Goal: Book appointment/travel/reservation

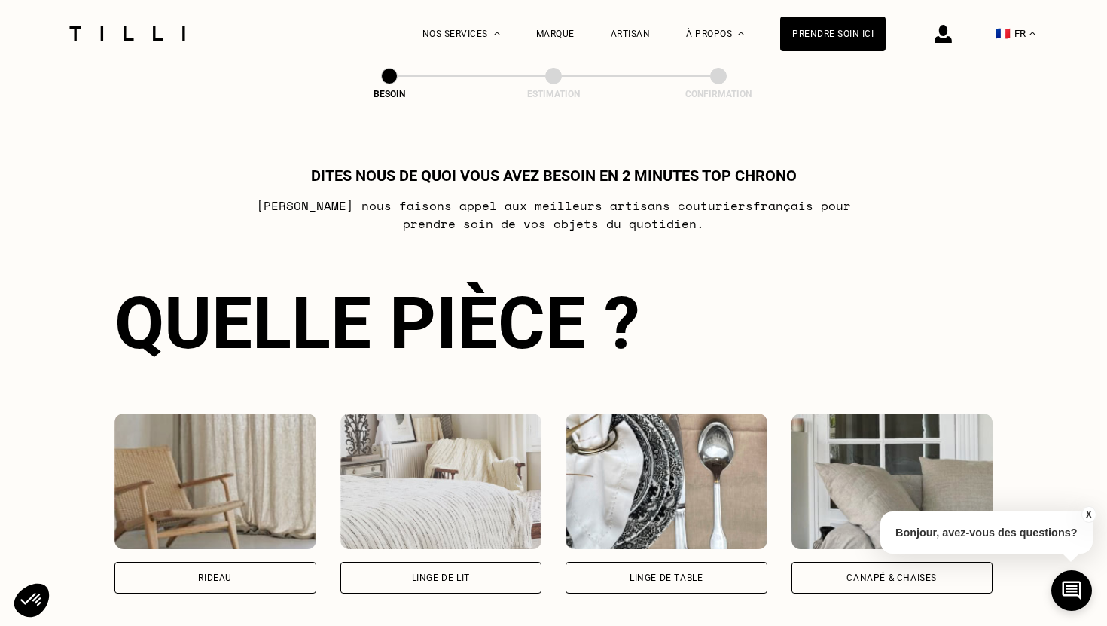
scroll to position [944, 0]
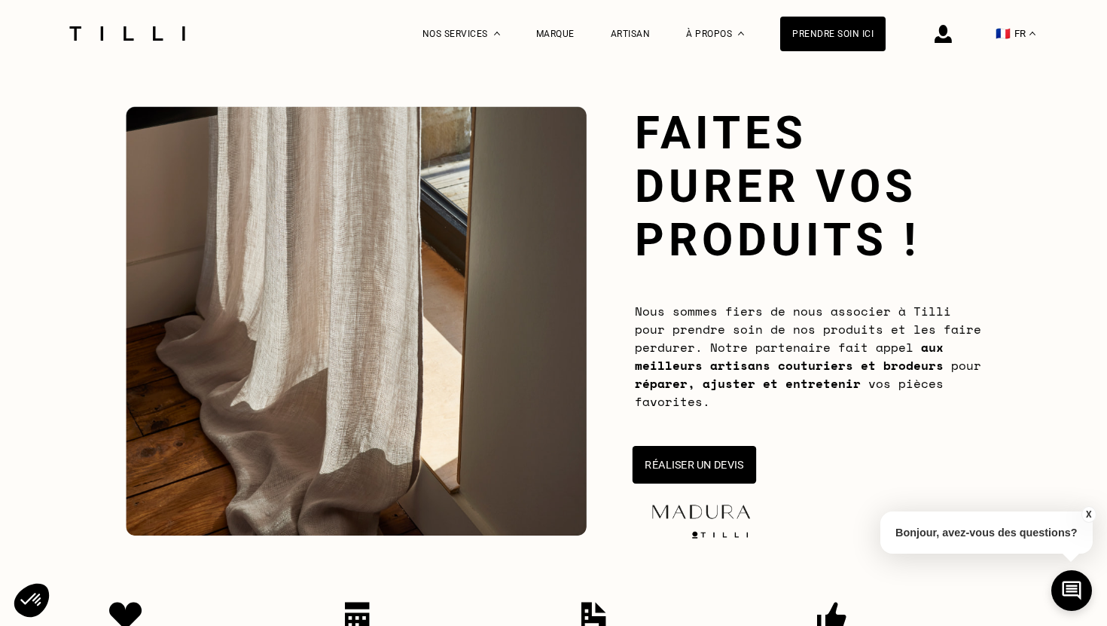
click at [680, 457] on button "Réaliser un devis" at bounding box center [695, 465] width 124 height 38
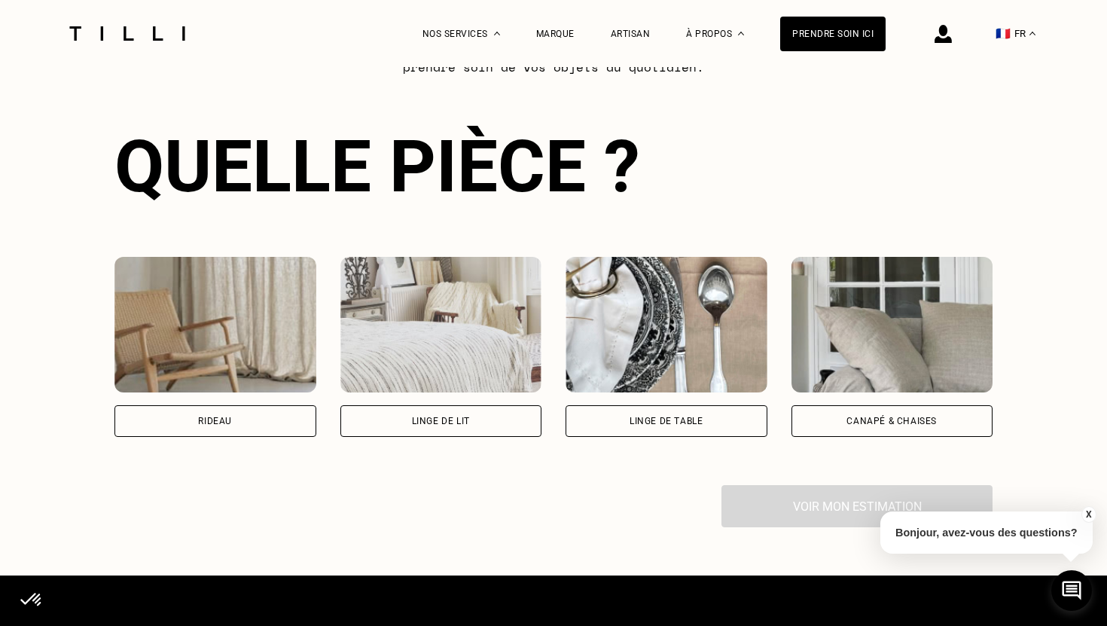
scroll to position [927, 0]
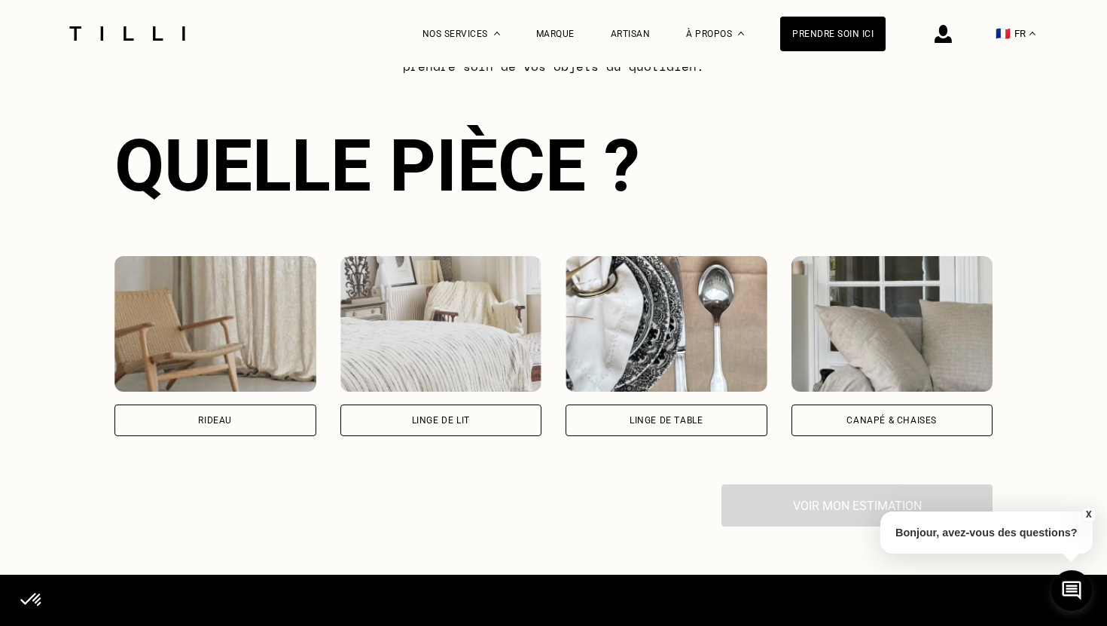
click at [260, 418] on div "Rideau" at bounding box center [216, 421] width 202 height 32
select select "FR"
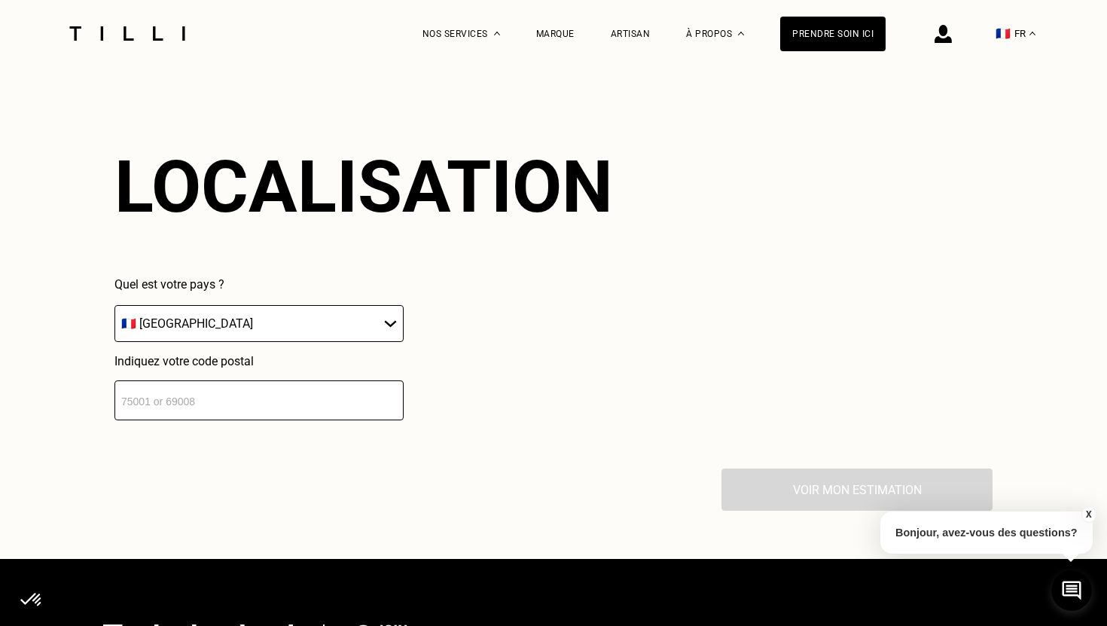
scroll to position [1317, 0]
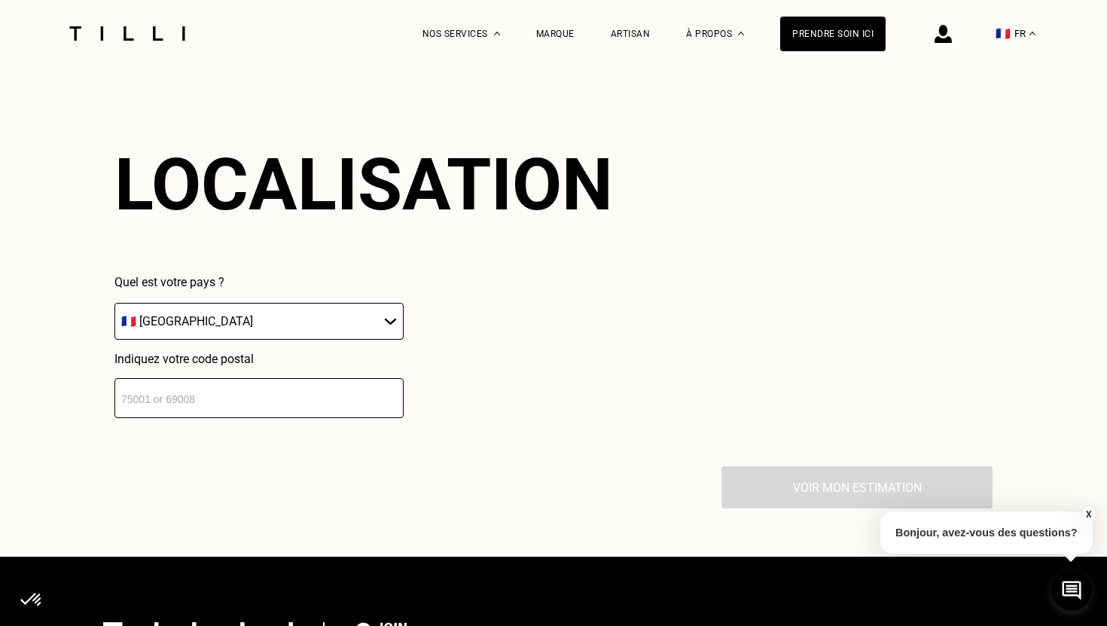
click at [267, 402] on input "number" at bounding box center [259, 398] width 289 height 40
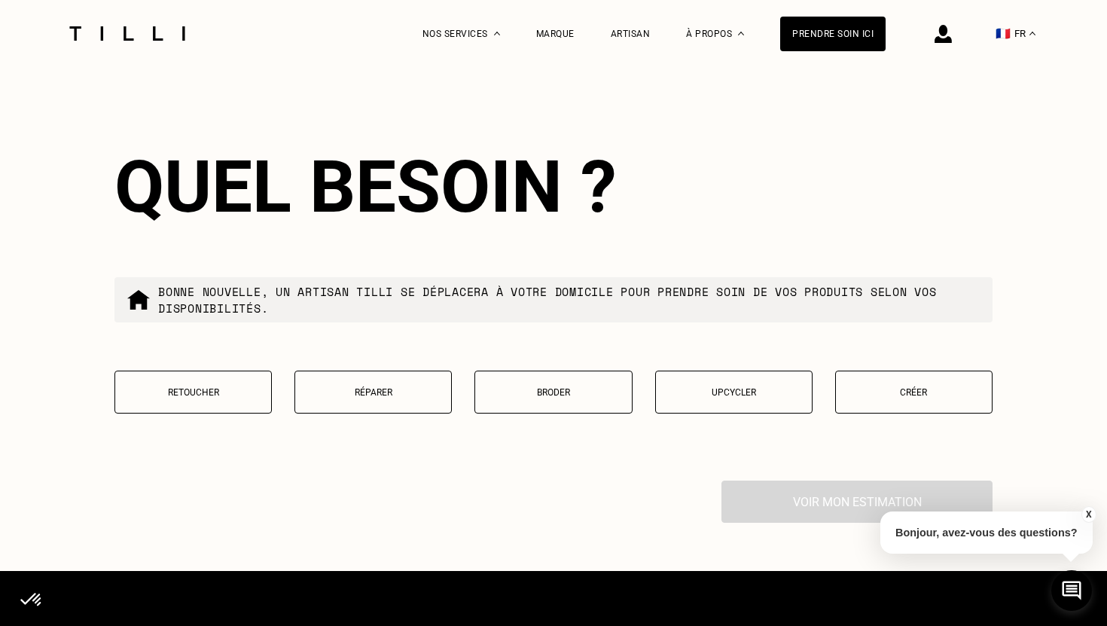
scroll to position [1689, 0]
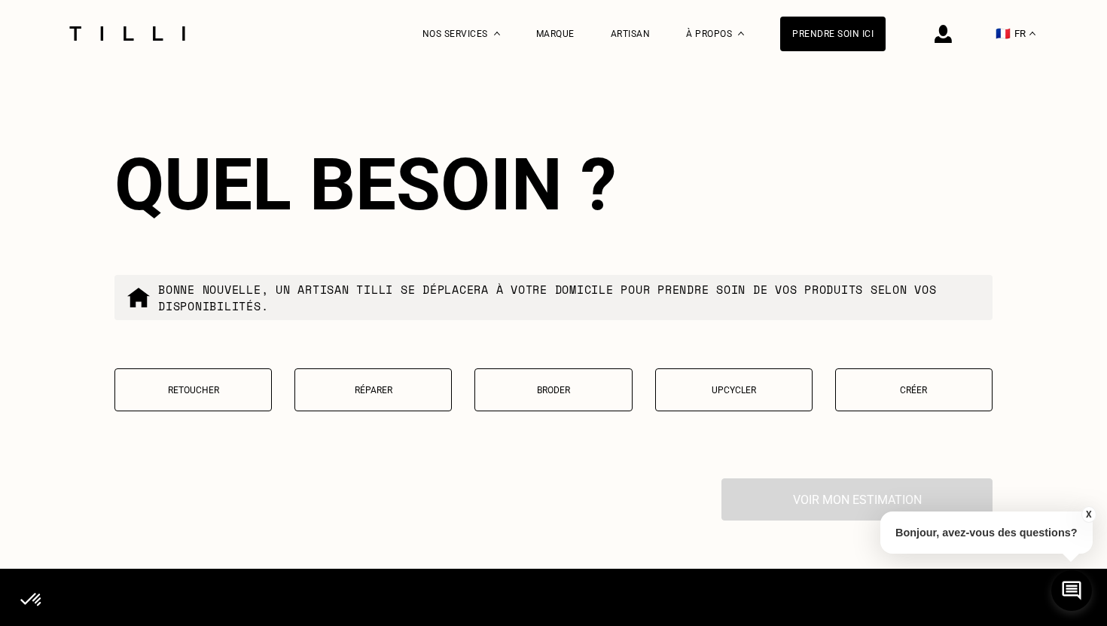
type input "75013"
click at [224, 389] on p "Retoucher" at bounding box center [193, 390] width 141 height 11
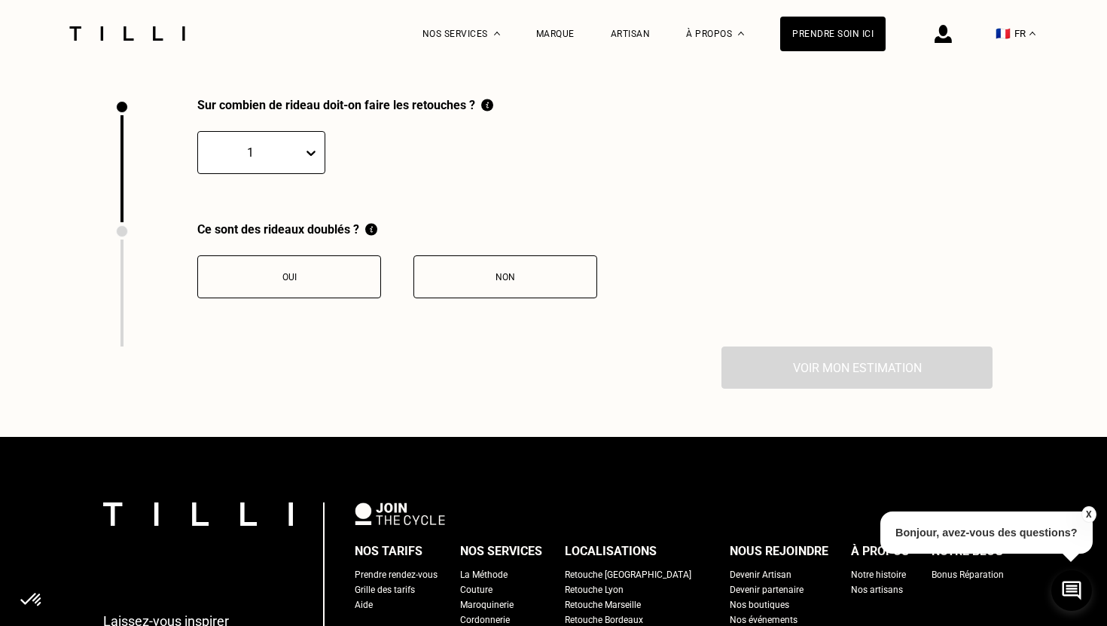
scroll to position [2075, 0]
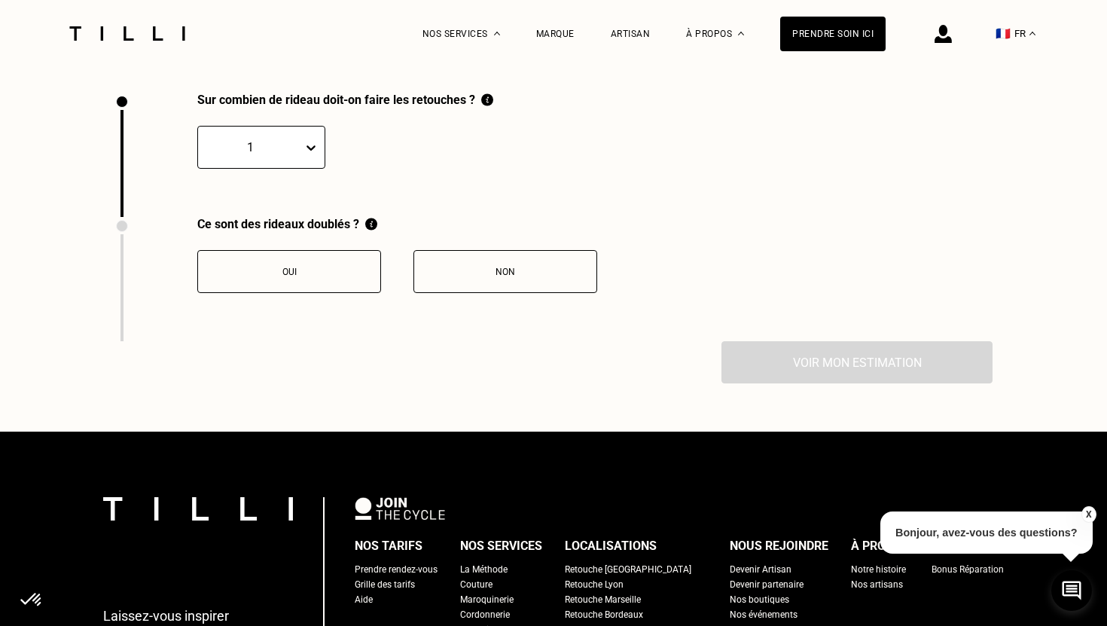
click at [261, 147] on div at bounding box center [251, 147] width 90 height 17
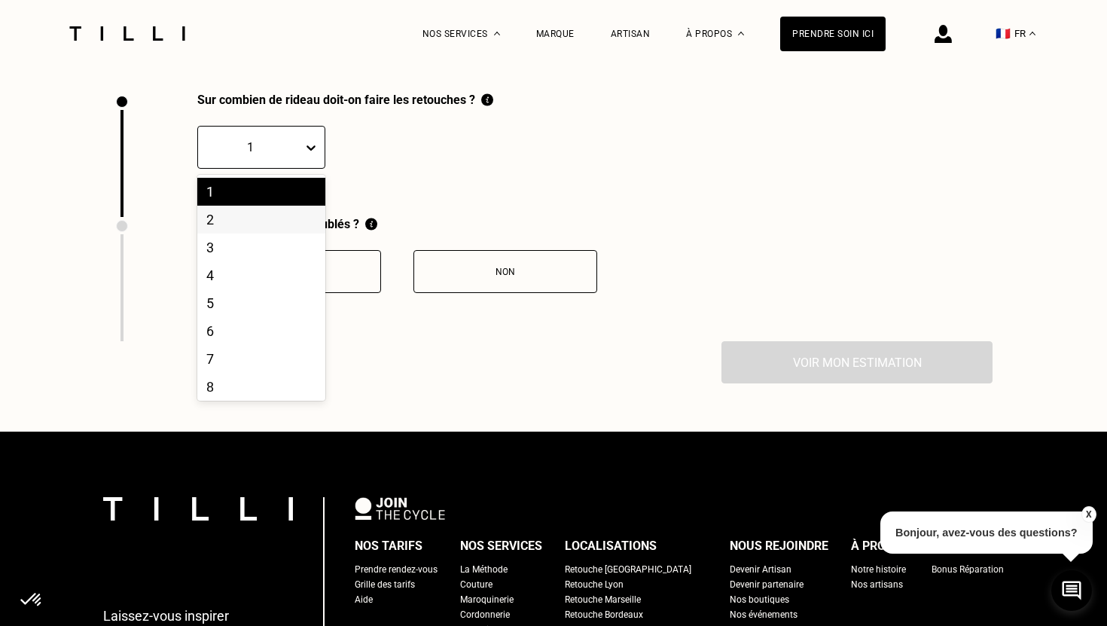
click at [254, 218] on div "2" at bounding box center [261, 220] width 128 height 28
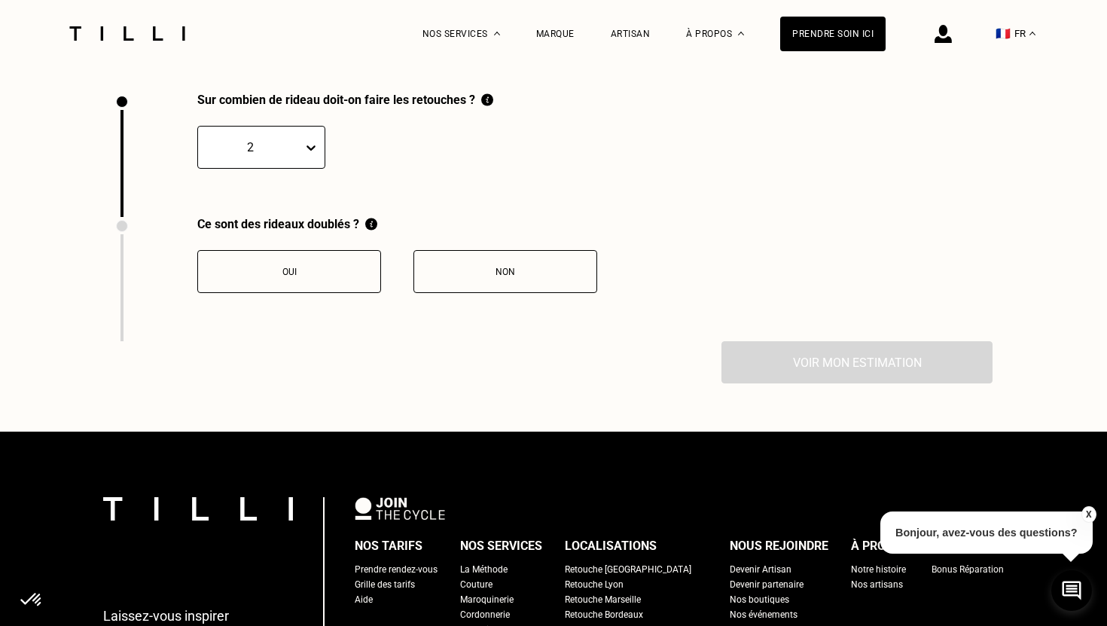
click at [472, 276] on div "Non" at bounding box center [505, 272] width 167 height 11
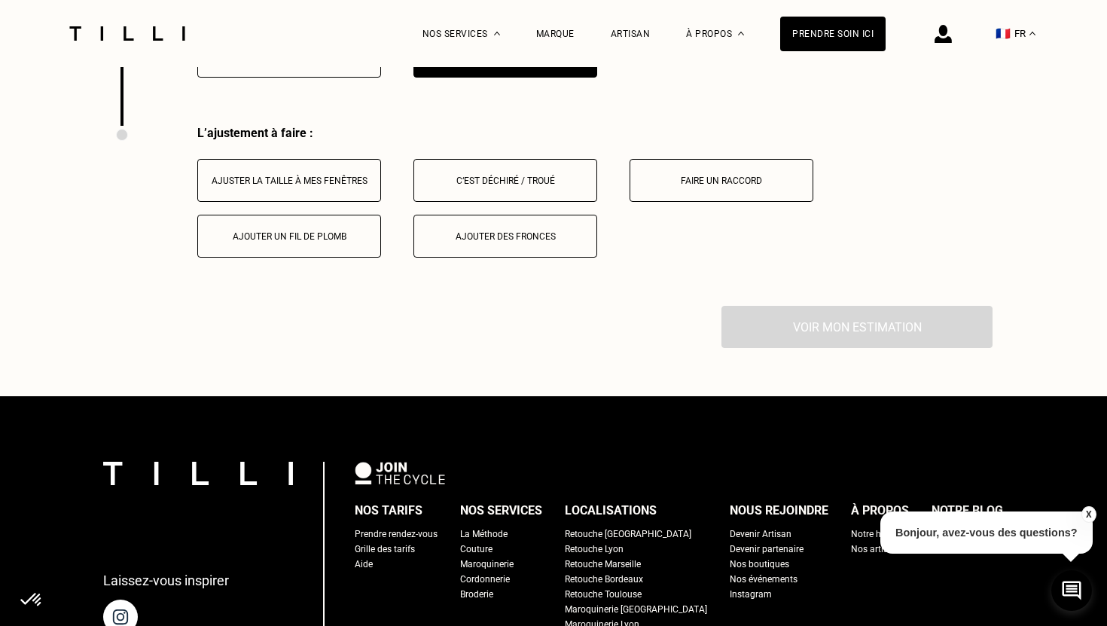
scroll to position [2323, 0]
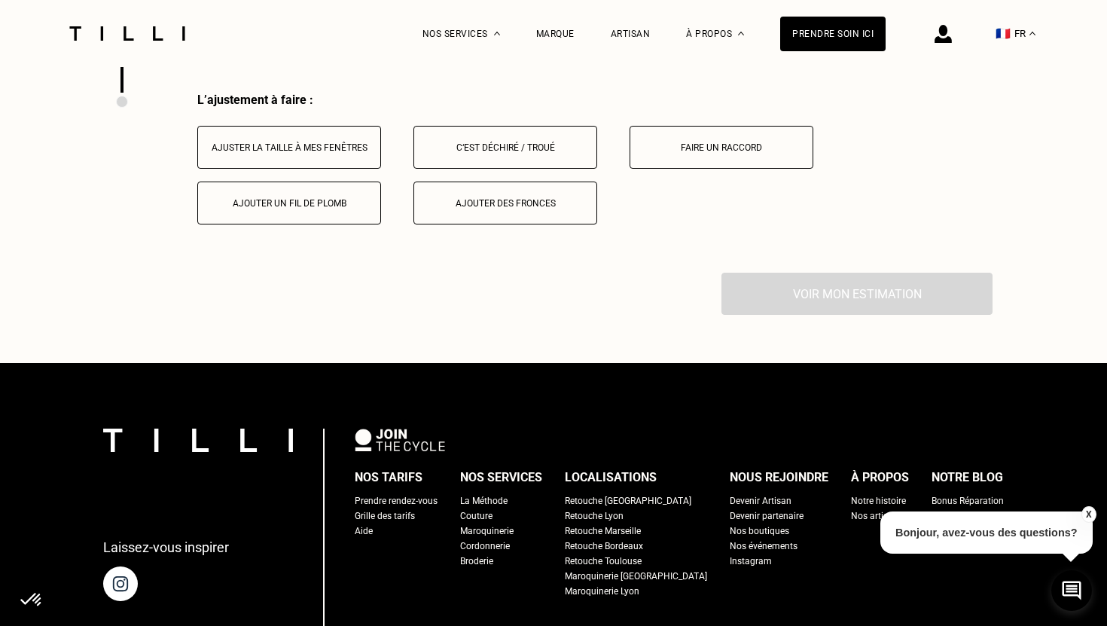
click at [334, 148] on div "Ajuster la taille à mes fenêtres" at bounding box center [289, 147] width 167 height 11
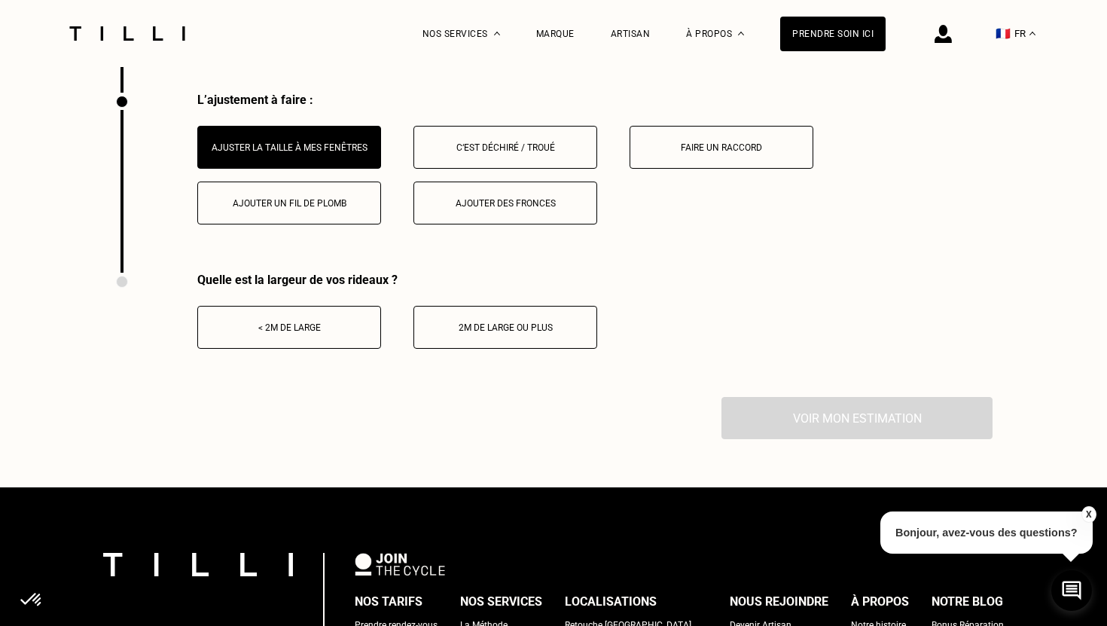
click at [472, 320] on button "2m de large ou plus" at bounding box center [506, 327] width 184 height 43
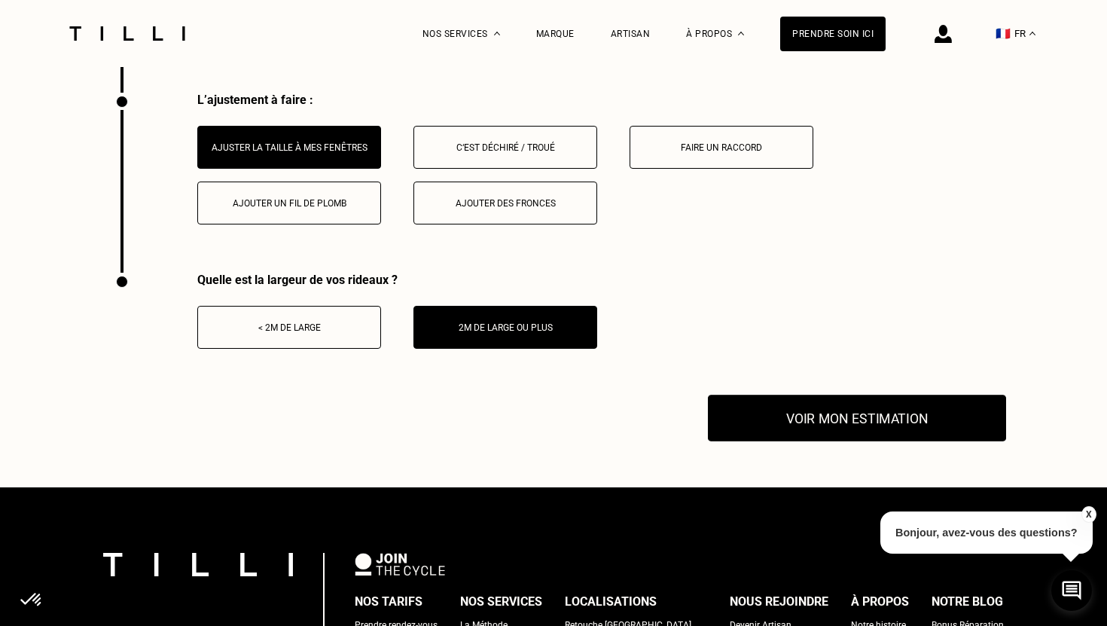
click at [747, 412] on button "Voir mon estimation" at bounding box center [857, 418] width 298 height 47
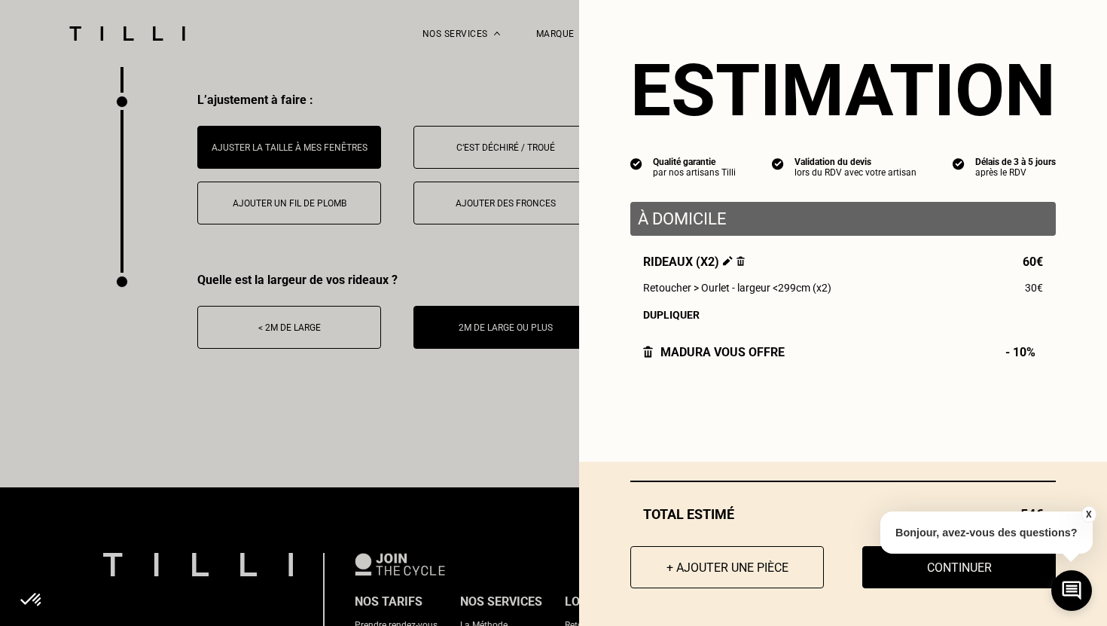
click at [1086, 512] on button "X" at bounding box center [1088, 514] width 15 height 17
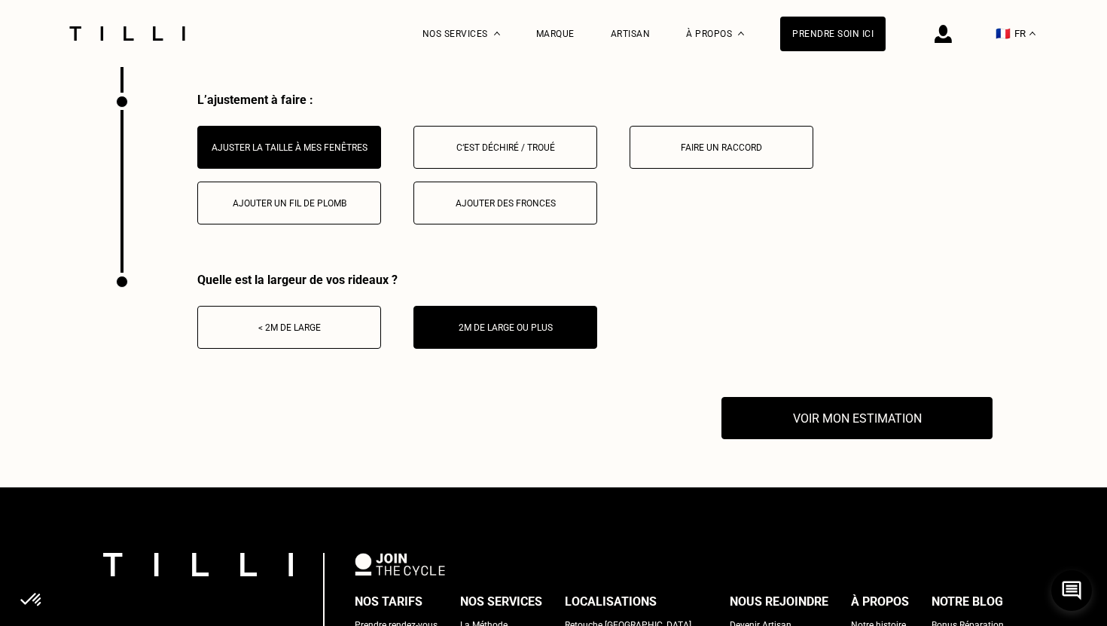
click at [847, 397] on div "Quelle est la largeur de vos rideaux ? < 2m de large 2m de large ou plus" at bounding box center [554, 335] width 878 height 124
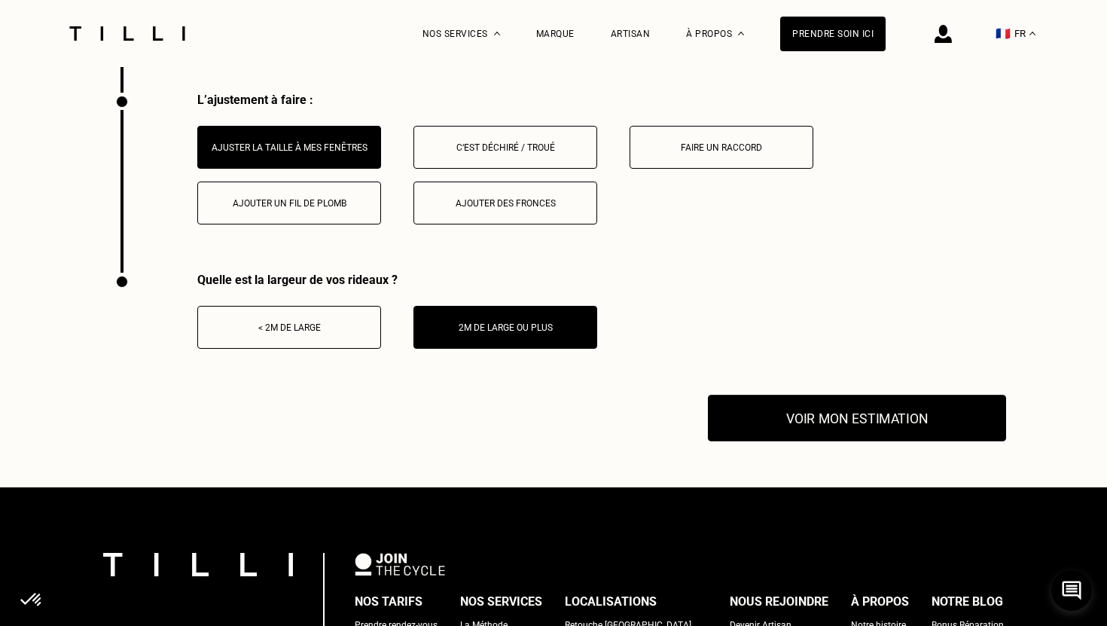
click at [848, 411] on button "Voir mon estimation" at bounding box center [857, 418] width 298 height 47
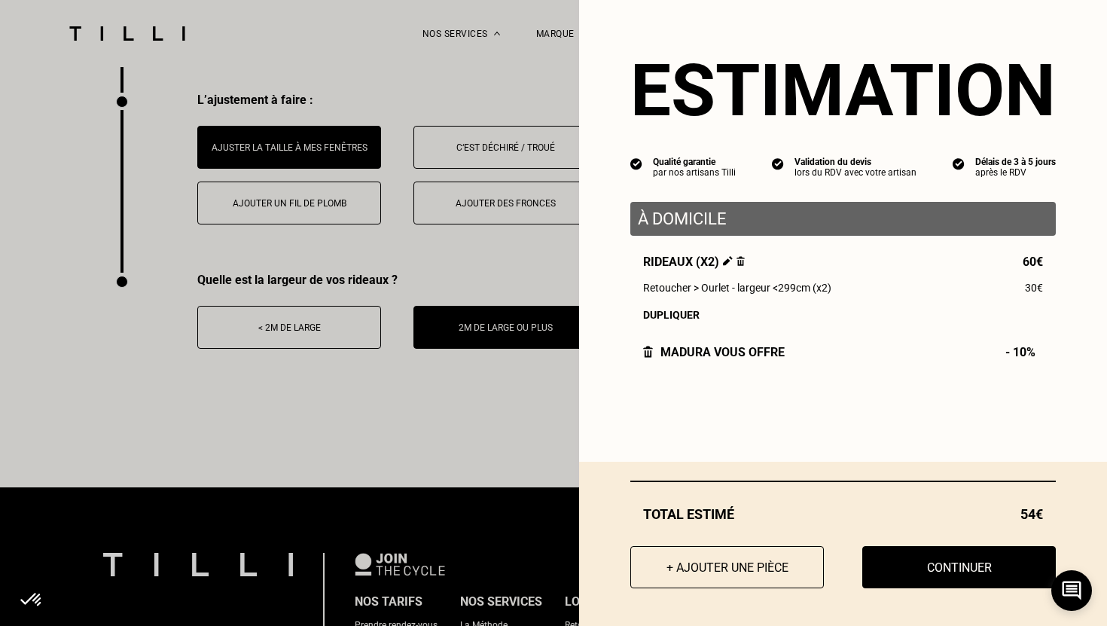
click at [729, 262] on img at bounding box center [728, 261] width 10 height 10
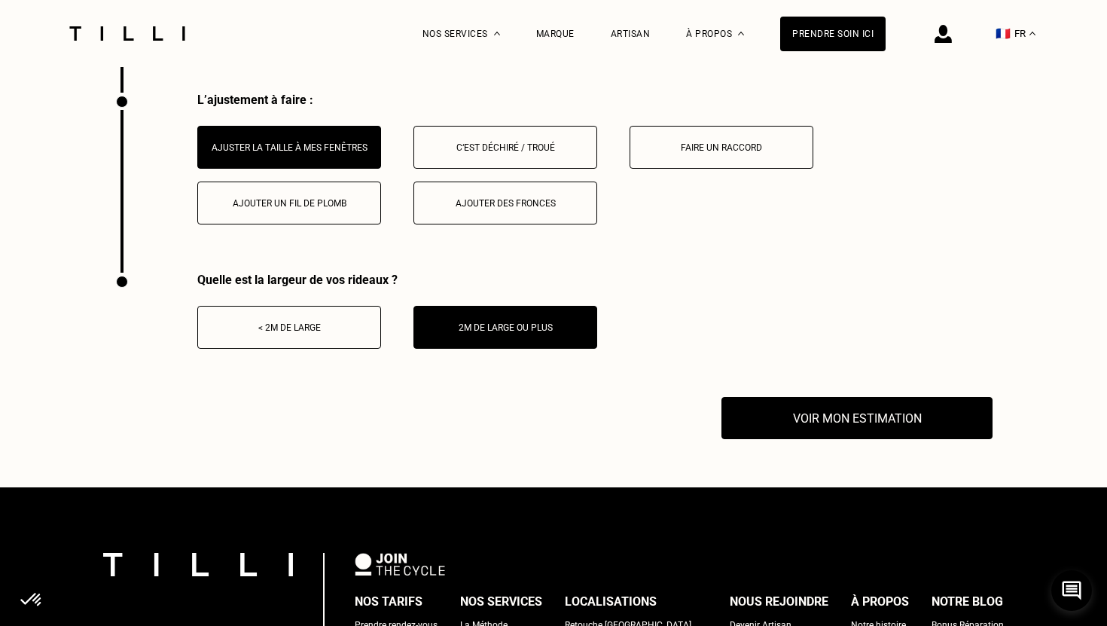
select select "FR"
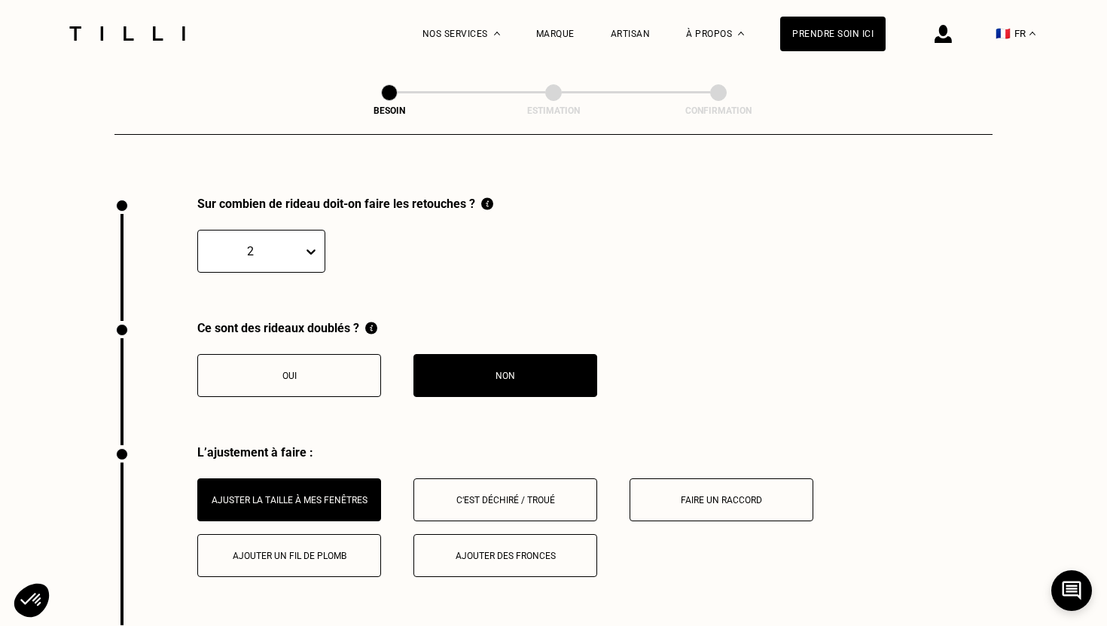
scroll to position [1707, 0]
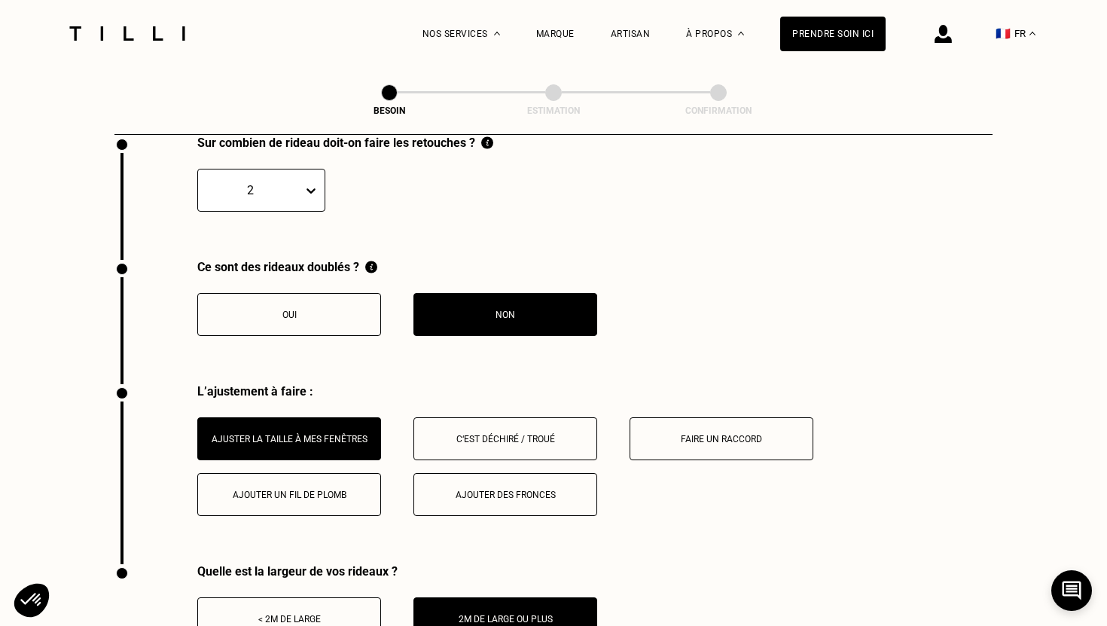
click at [302, 182] on div "2" at bounding box center [250, 190] width 105 height 23
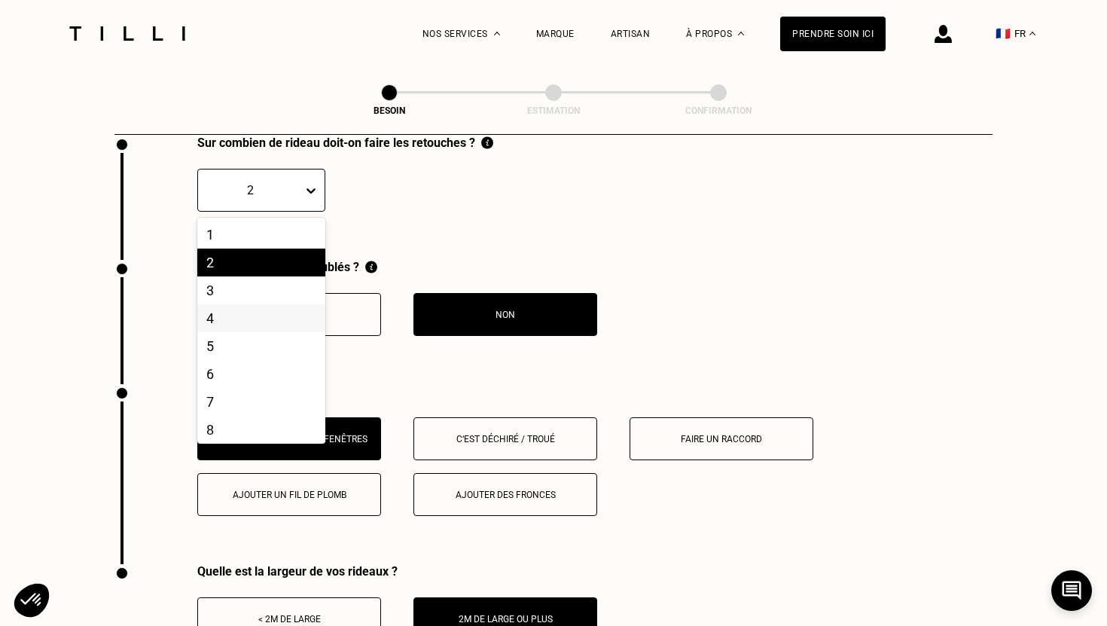
click at [285, 304] on div "4" at bounding box center [261, 318] width 128 height 28
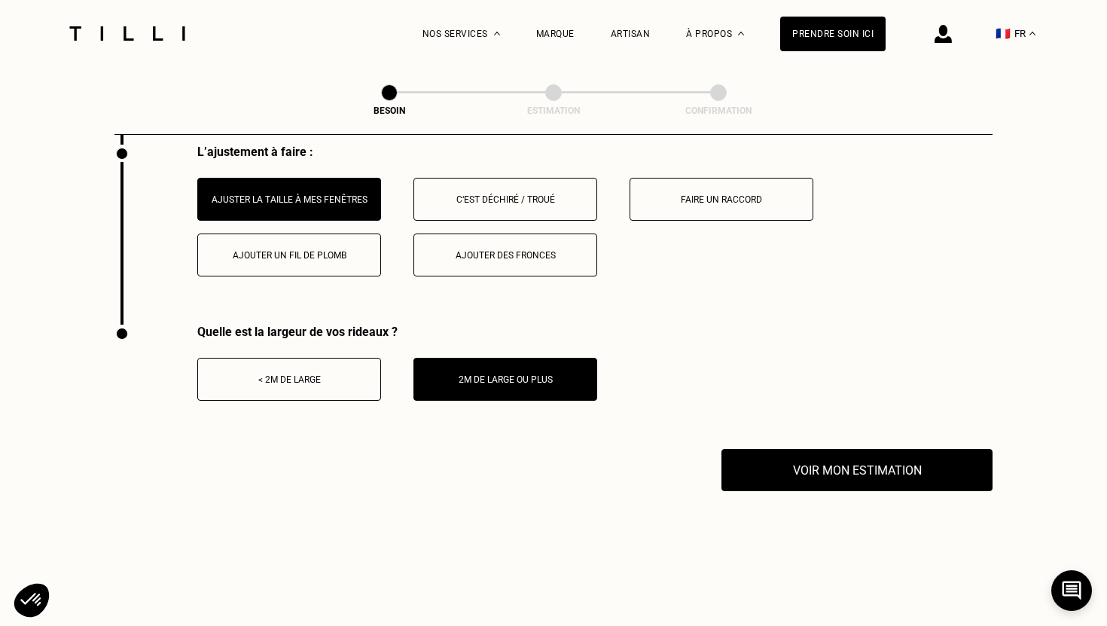
scroll to position [1951, 0]
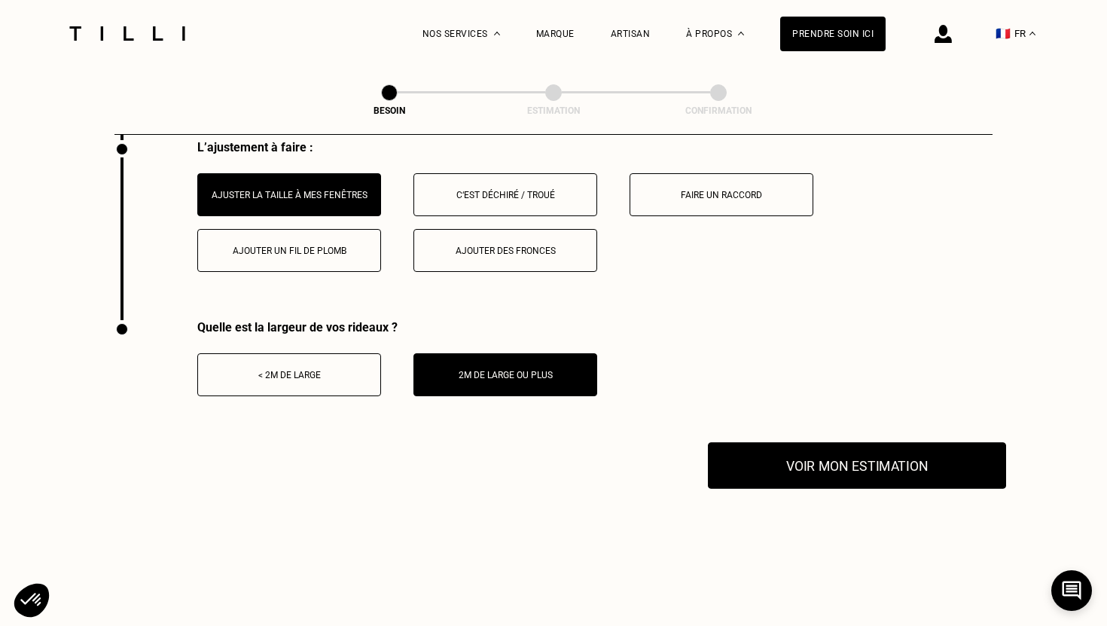
click at [796, 457] on button "Voir mon estimation" at bounding box center [857, 465] width 298 height 47
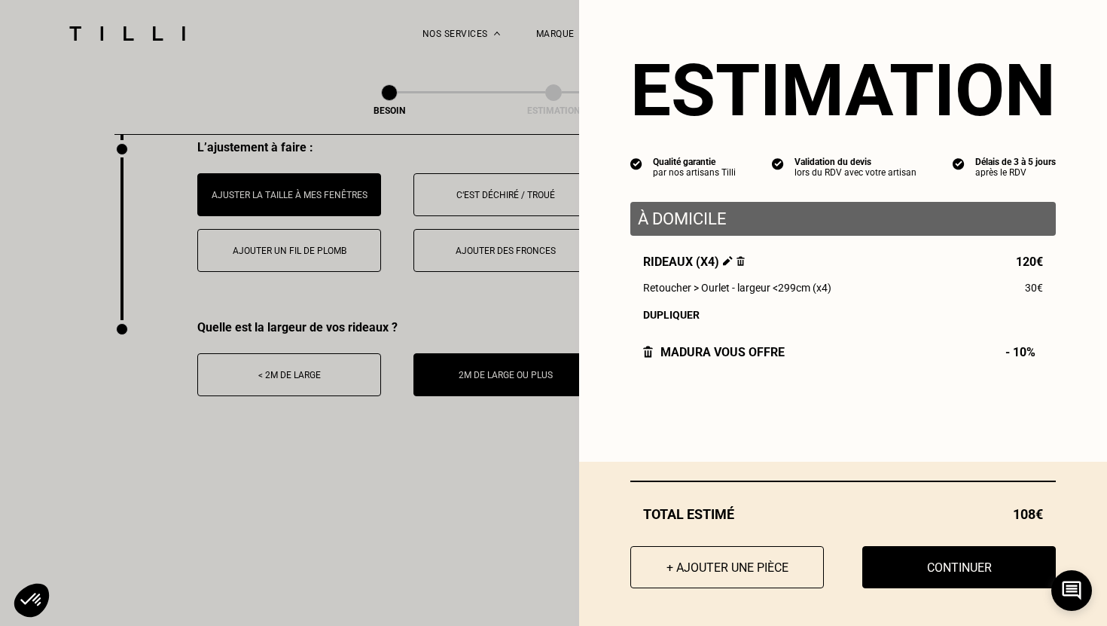
click at [724, 261] on img at bounding box center [728, 261] width 10 height 10
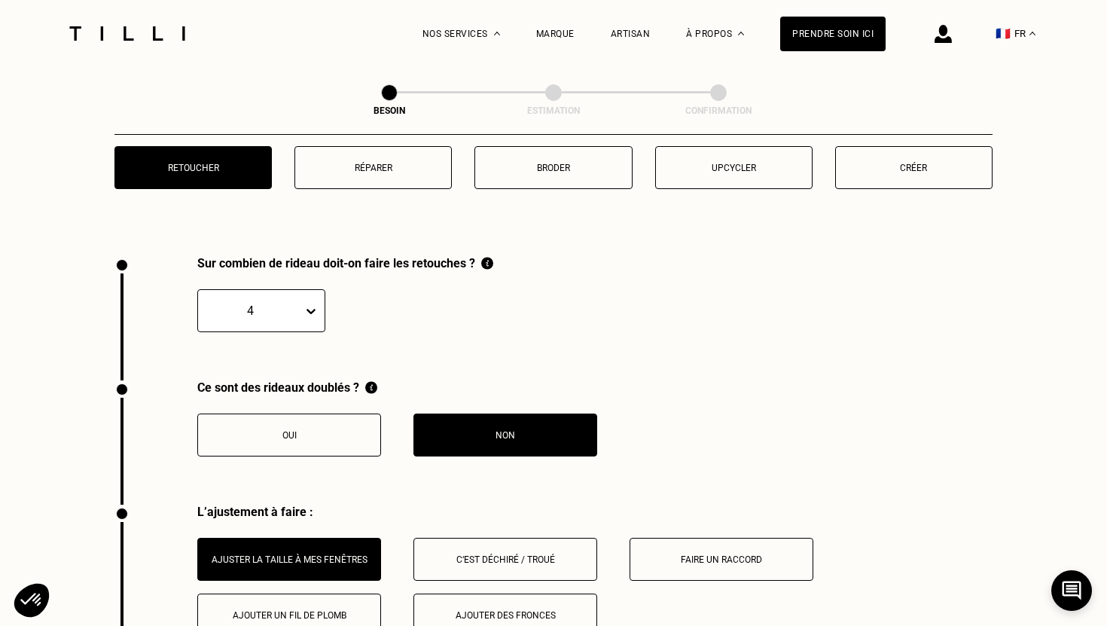
scroll to position [1610, 0]
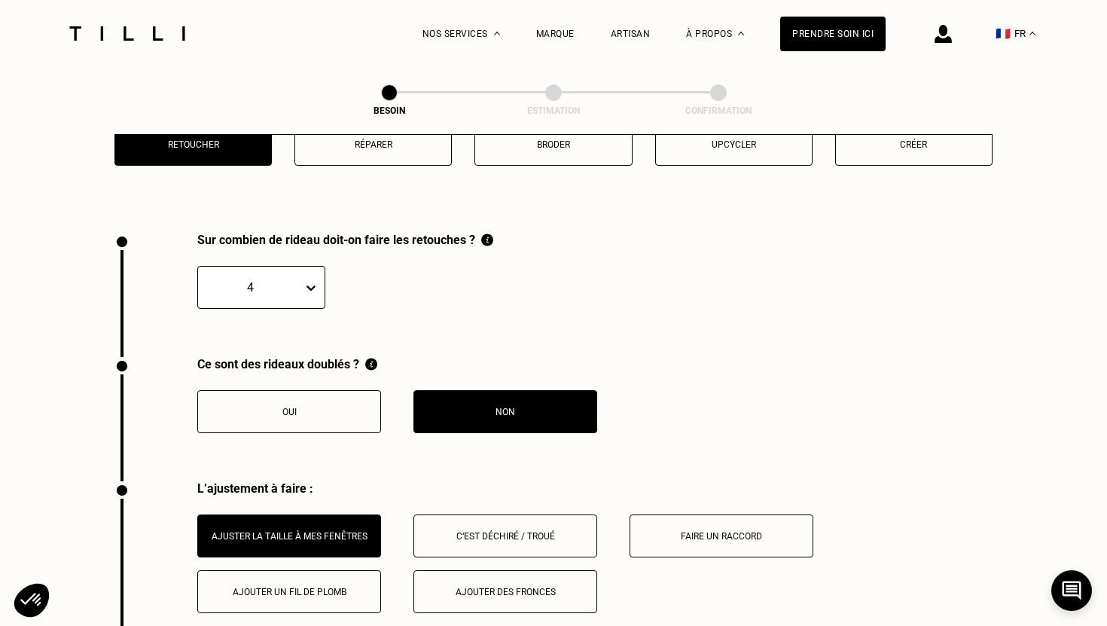
click at [311, 280] on icon at bounding box center [311, 287] width 15 height 15
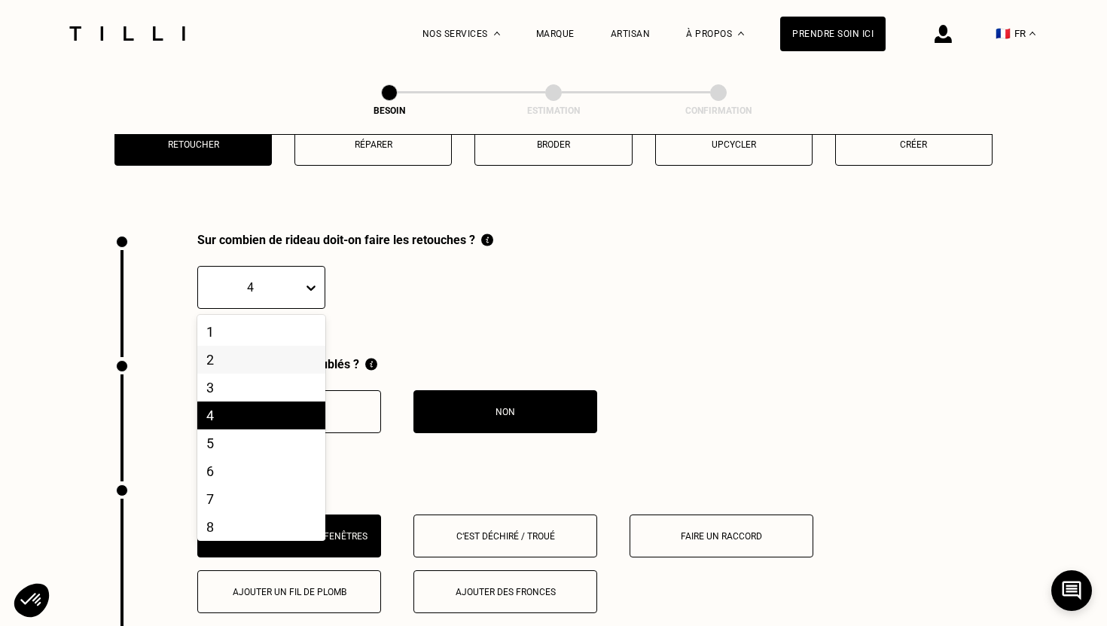
click at [292, 346] on div "2" at bounding box center [261, 360] width 128 height 28
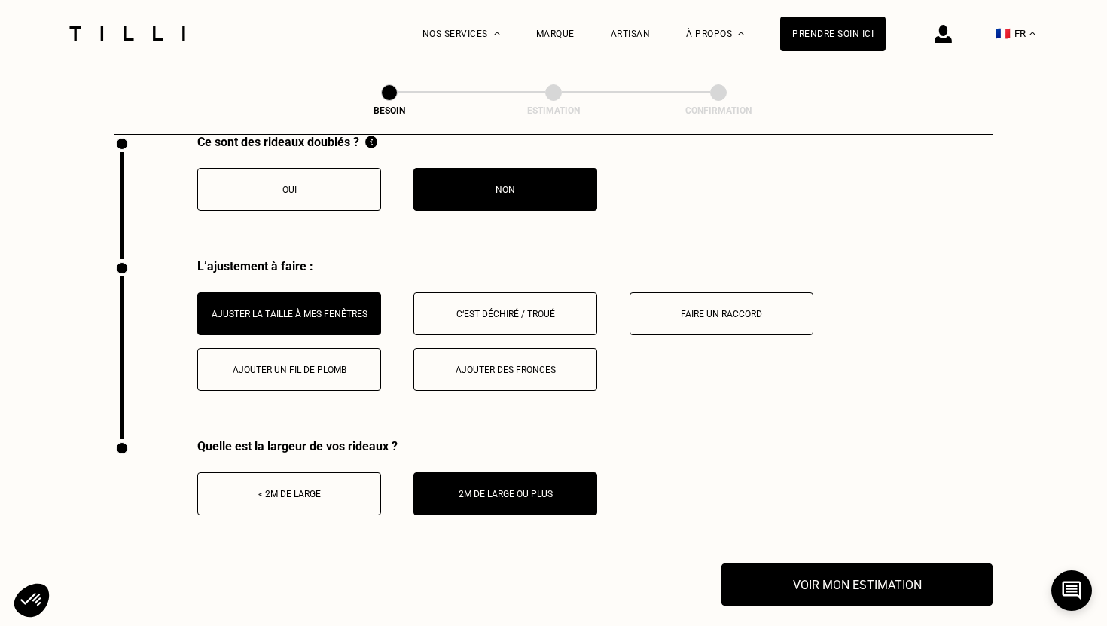
scroll to position [1857, 0]
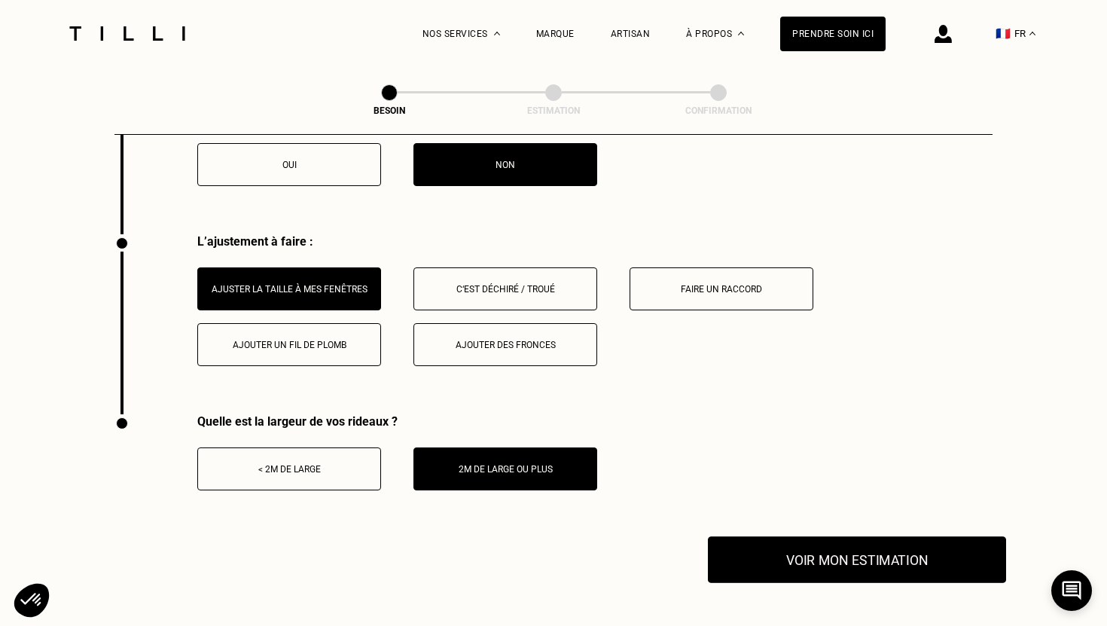
click at [778, 537] on button "Voir mon estimation" at bounding box center [857, 559] width 298 height 47
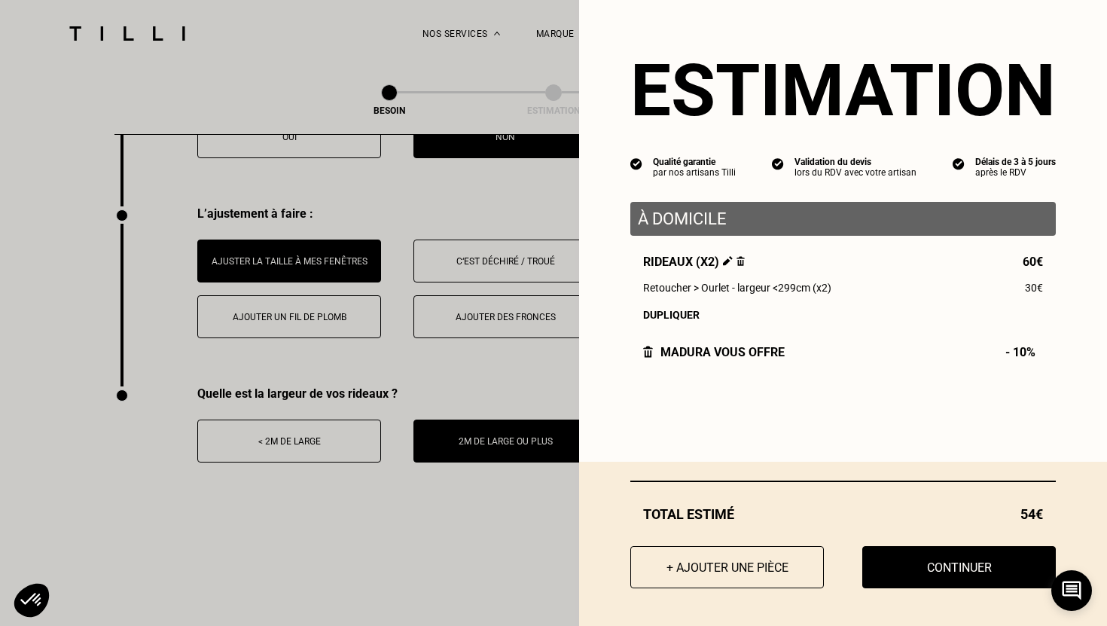
scroll to position [1889, 0]
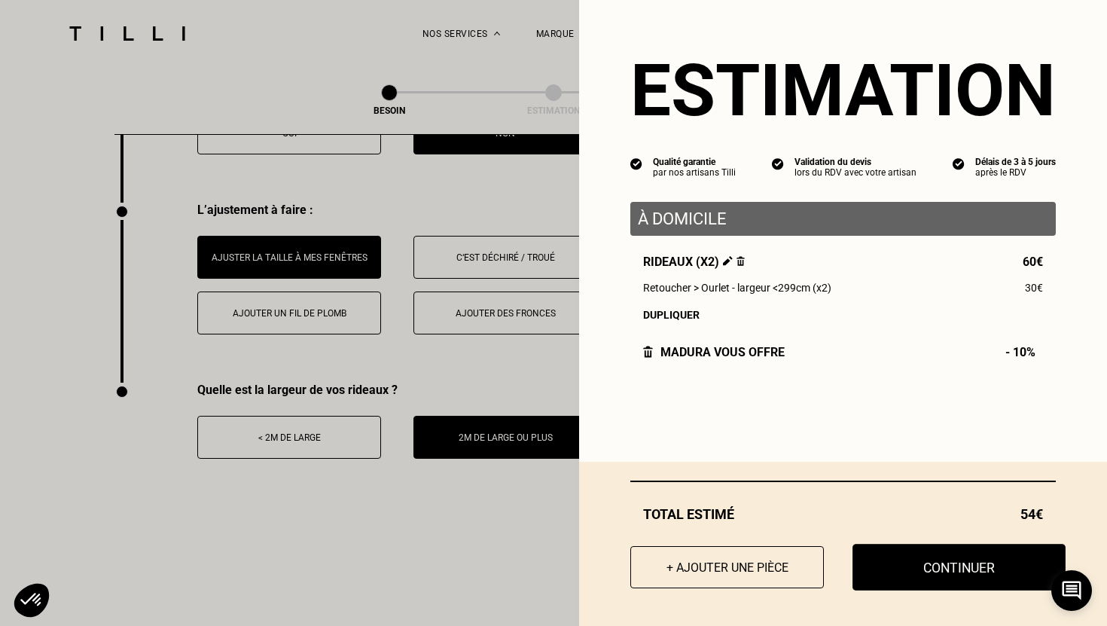
click at [904, 560] on button "Continuer" at bounding box center [959, 567] width 213 height 47
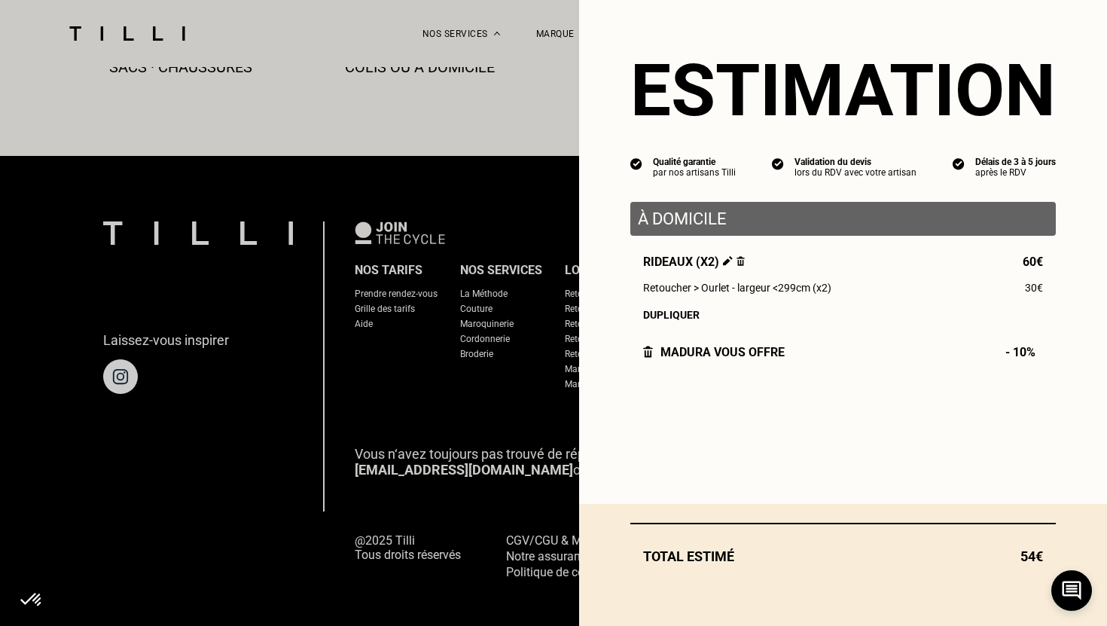
select select "FR"
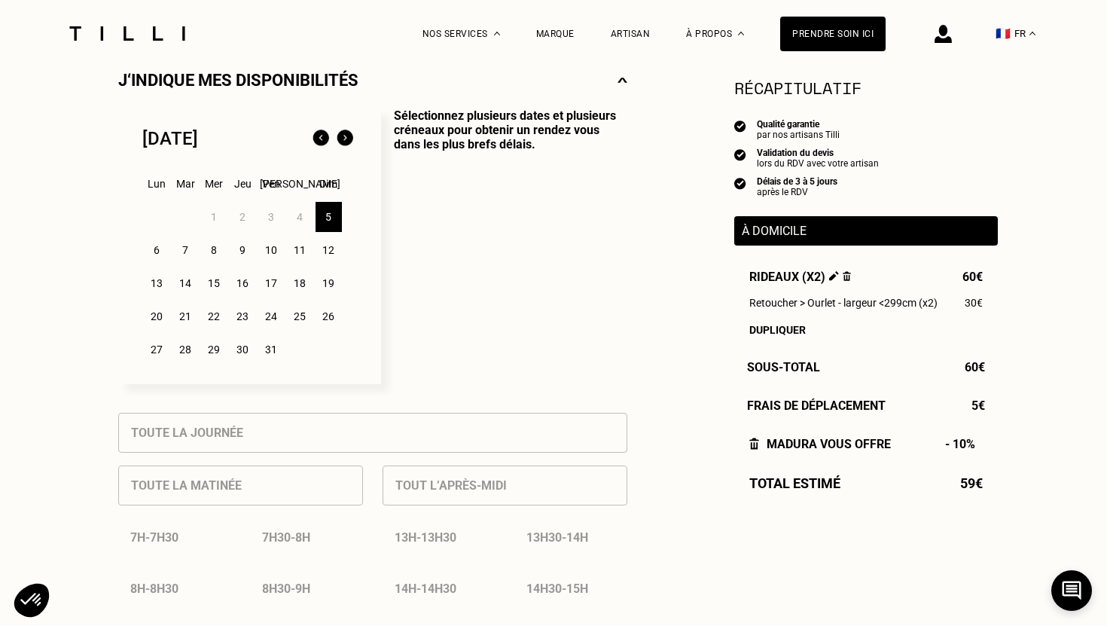
scroll to position [363, 0]
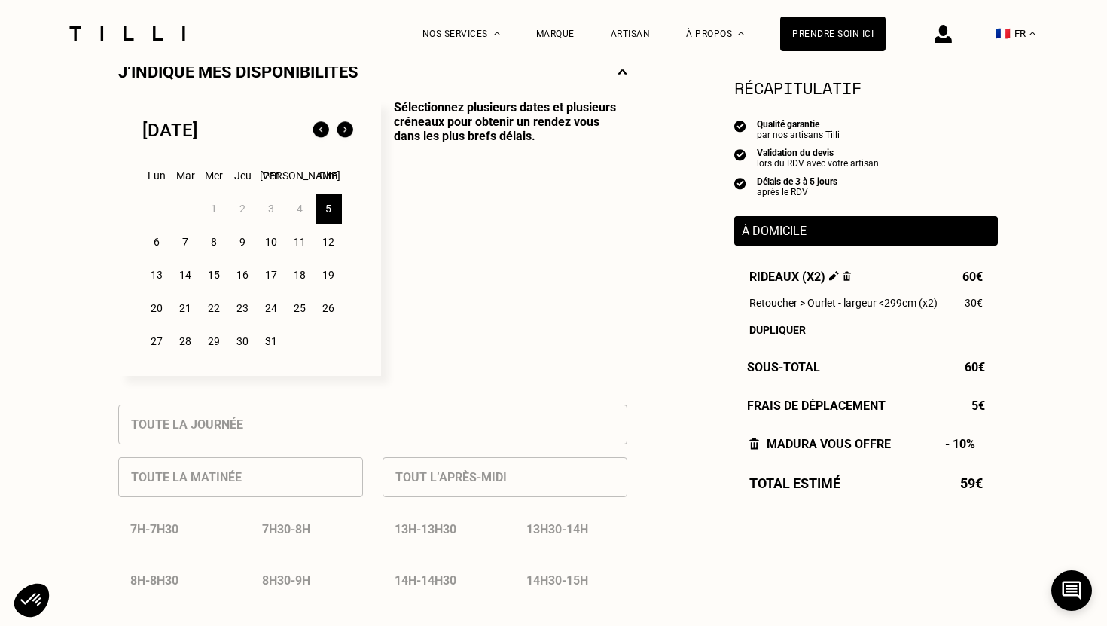
click at [188, 241] on div "7" at bounding box center [186, 242] width 26 height 30
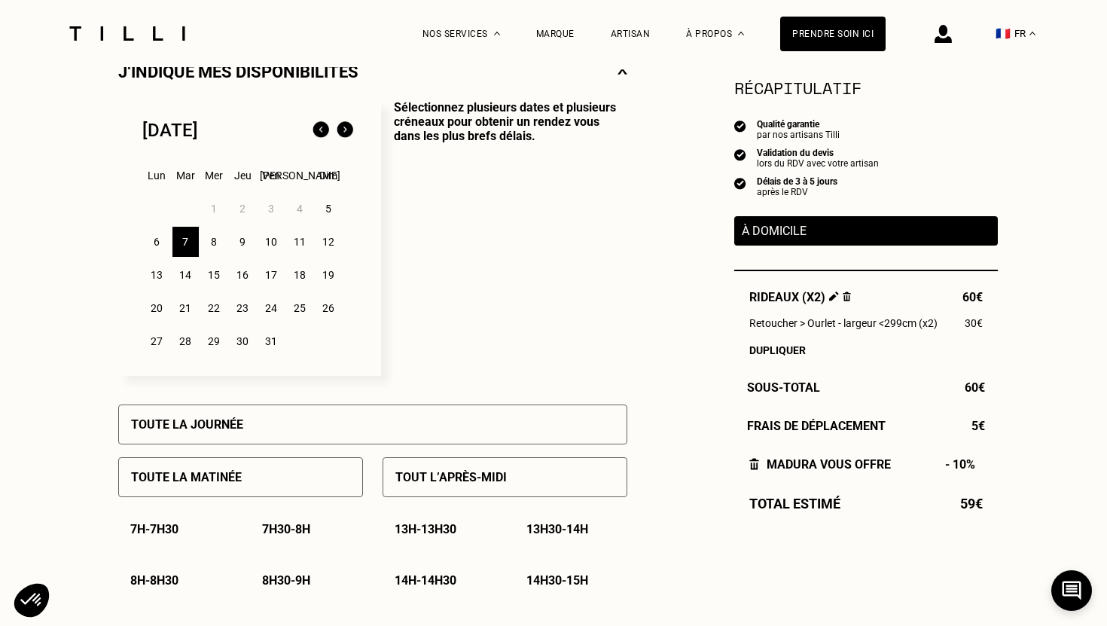
click at [245, 244] on div "9" at bounding box center [243, 242] width 26 height 30
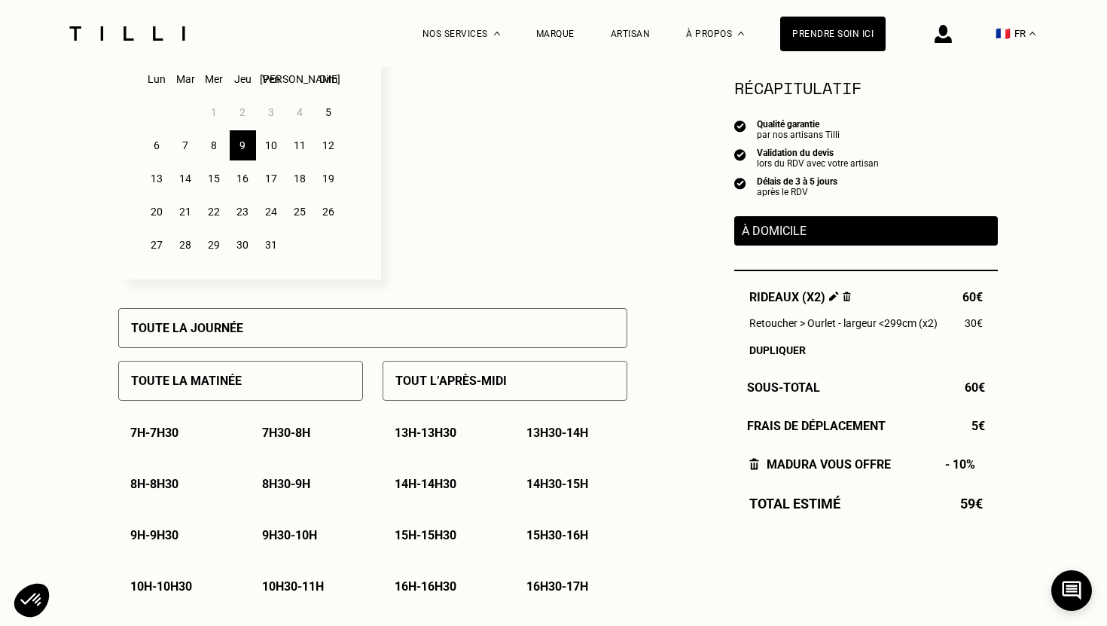
scroll to position [460, 0]
click at [255, 384] on div "Toute la matinée" at bounding box center [240, 380] width 245 height 40
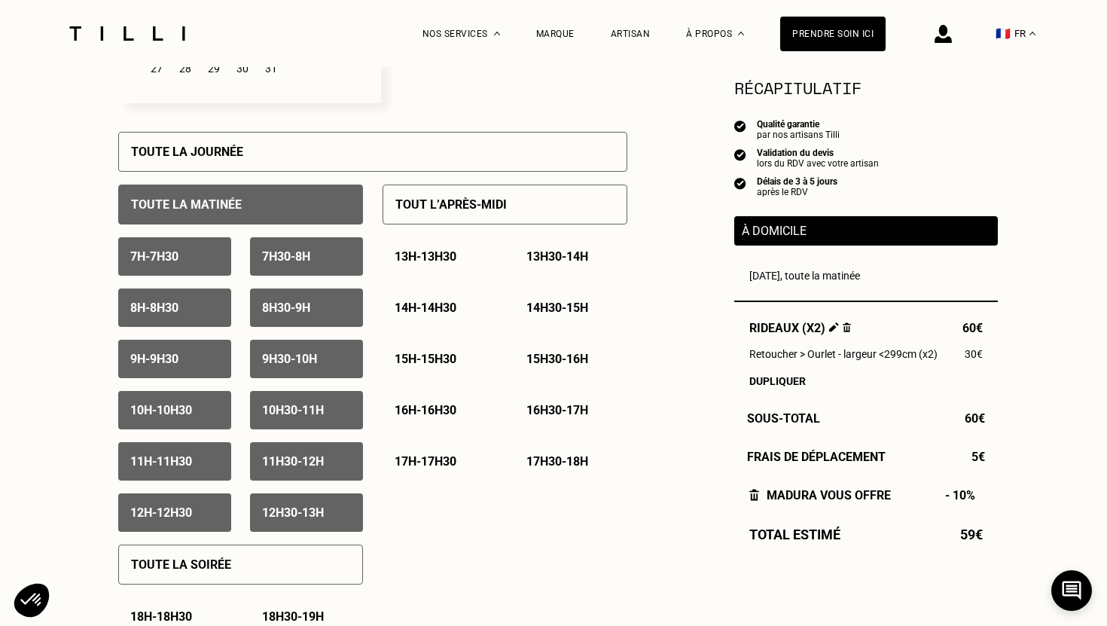
scroll to position [635, 0]
click at [191, 264] on div "7h - 7h30" at bounding box center [174, 257] width 113 height 38
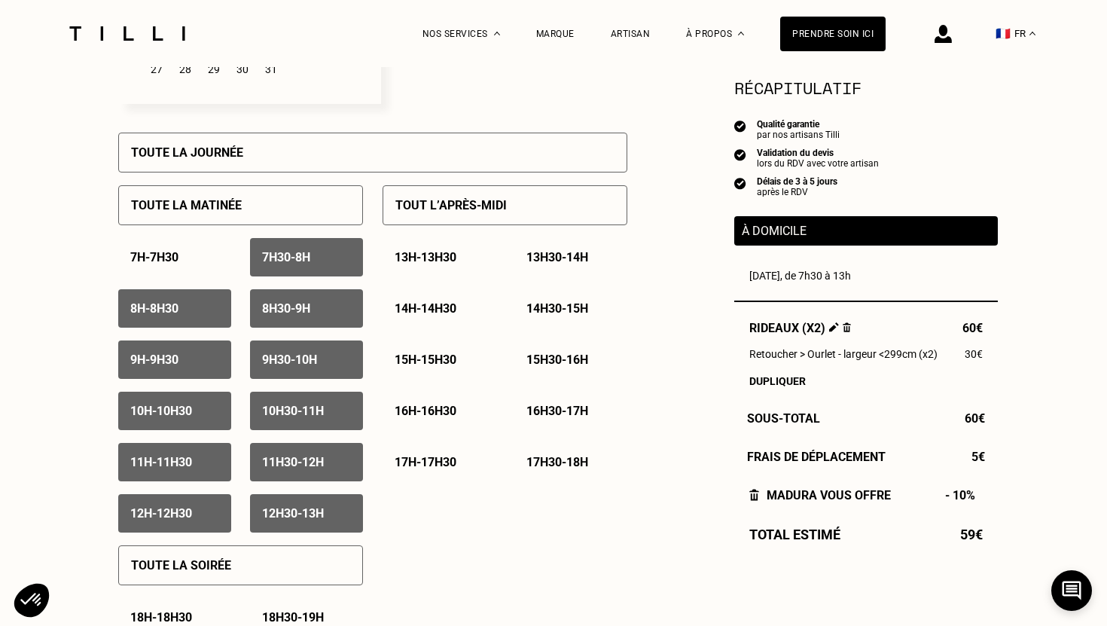
click at [294, 262] on p "7h30 - 8h" at bounding box center [286, 257] width 48 height 14
click at [209, 321] on div "8h - 8h30" at bounding box center [174, 308] width 113 height 38
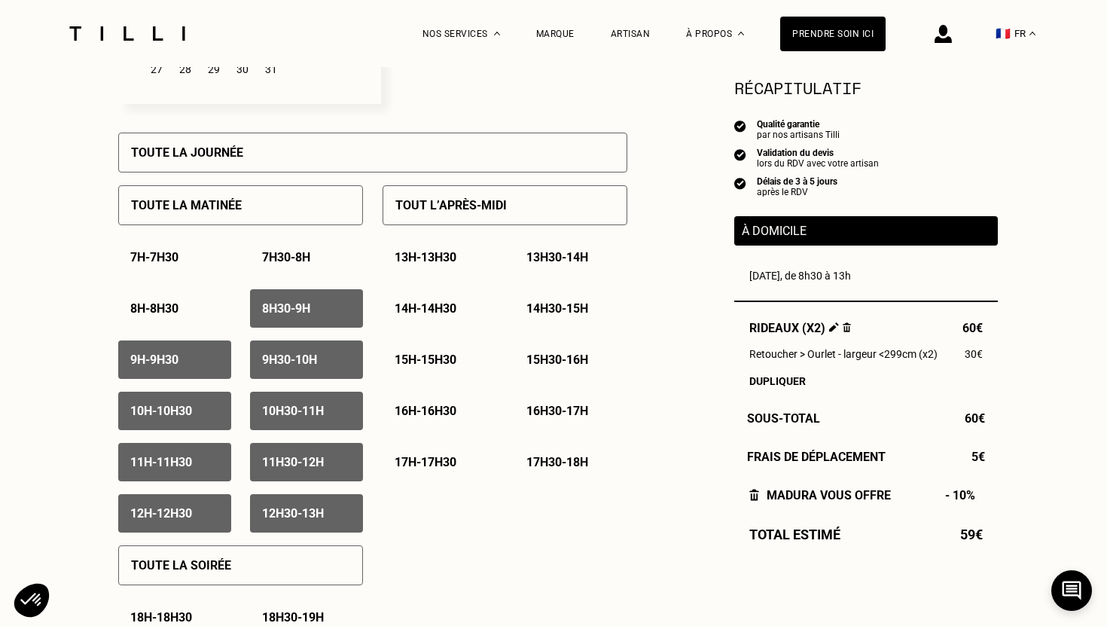
click at [310, 307] on p "8h30 - 9h" at bounding box center [286, 308] width 48 height 14
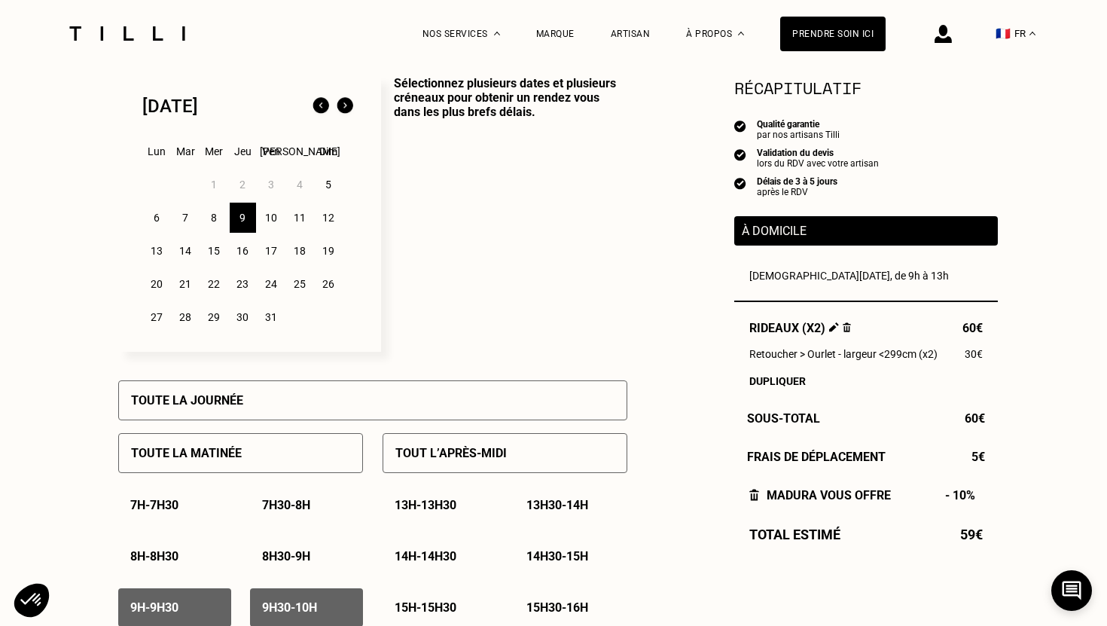
scroll to position [386, 0]
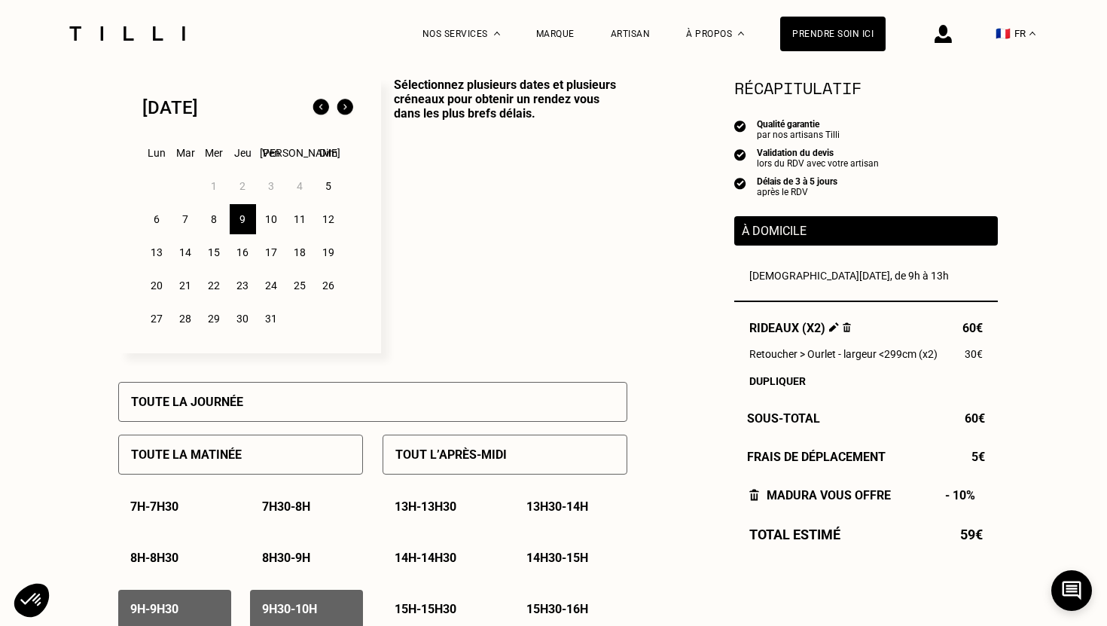
click at [270, 218] on div "10" at bounding box center [271, 219] width 26 height 30
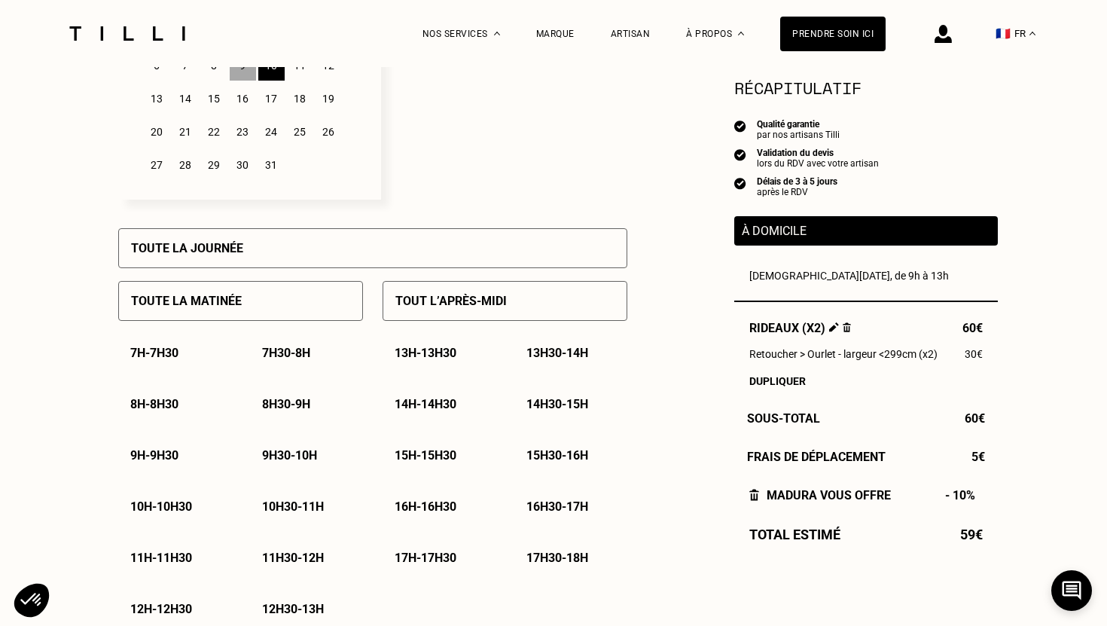
scroll to position [624, 0]
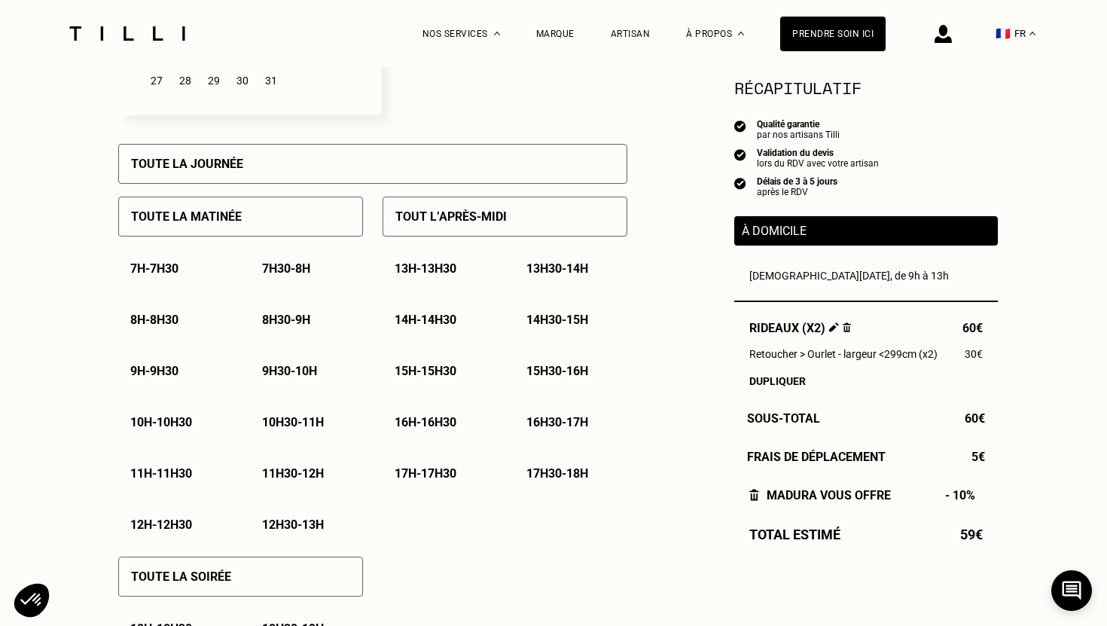
click at [178, 362] on div "9h - 9h30" at bounding box center [174, 371] width 113 height 38
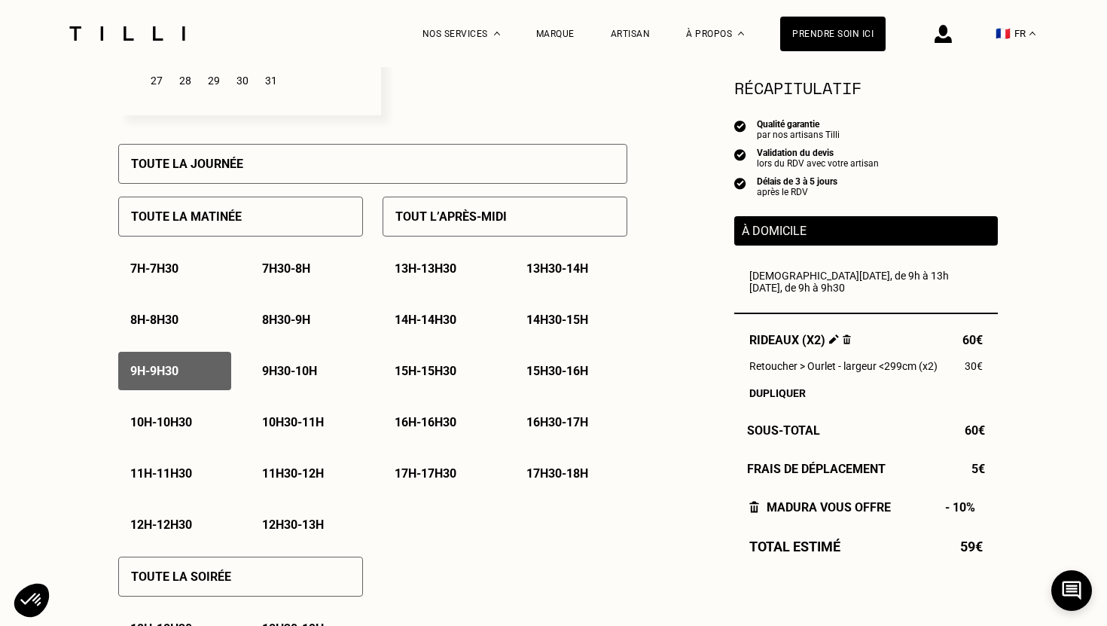
click at [296, 370] on p "9h30 - 10h" at bounding box center [289, 371] width 55 height 14
click at [173, 426] on p "10h - 10h30" at bounding box center [161, 422] width 62 height 14
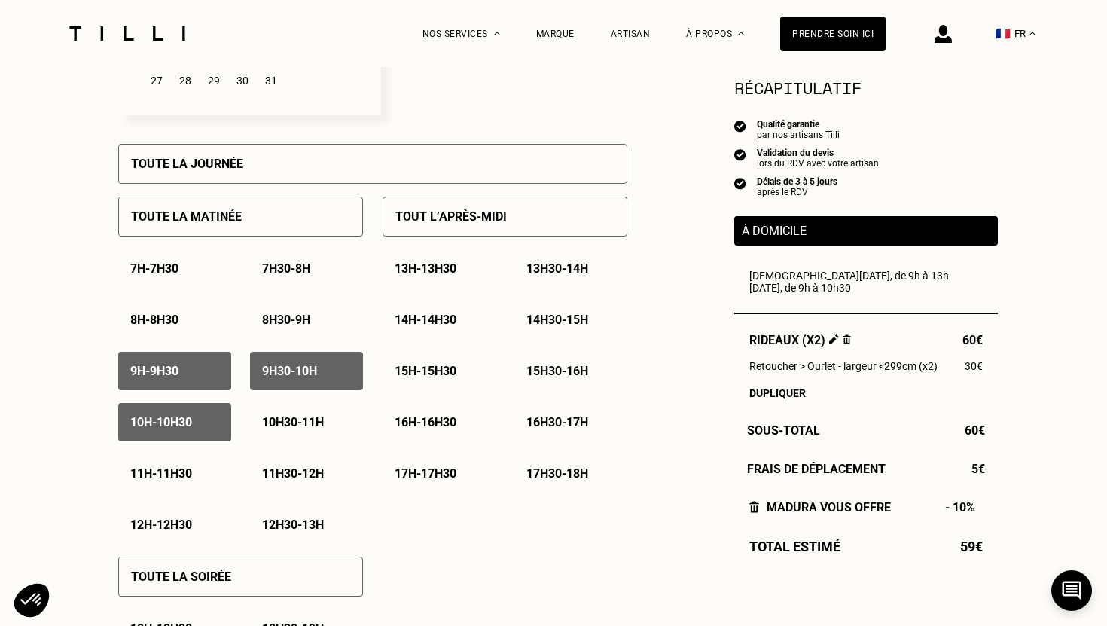
click at [307, 429] on p "10h30 - 11h" at bounding box center [293, 422] width 62 height 14
click at [189, 473] on p "11h - 11h30" at bounding box center [161, 473] width 62 height 14
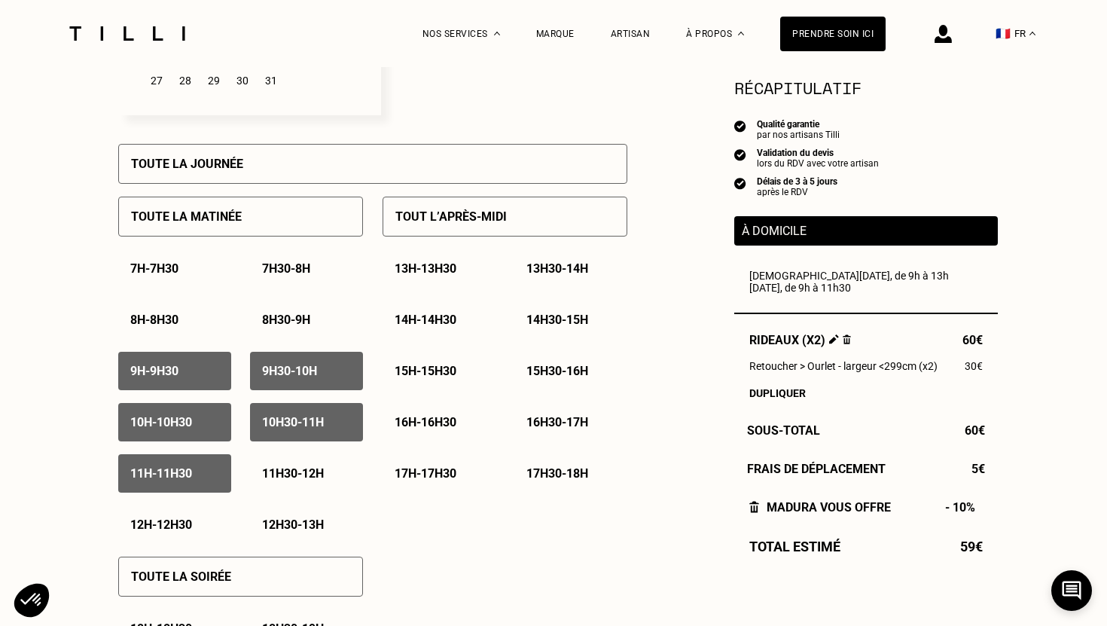
click at [295, 476] on p "11h30 - 12h" at bounding box center [293, 473] width 62 height 14
click at [179, 519] on p "12h - 12h30" at bounding box center [161, 525] width 62 height 14
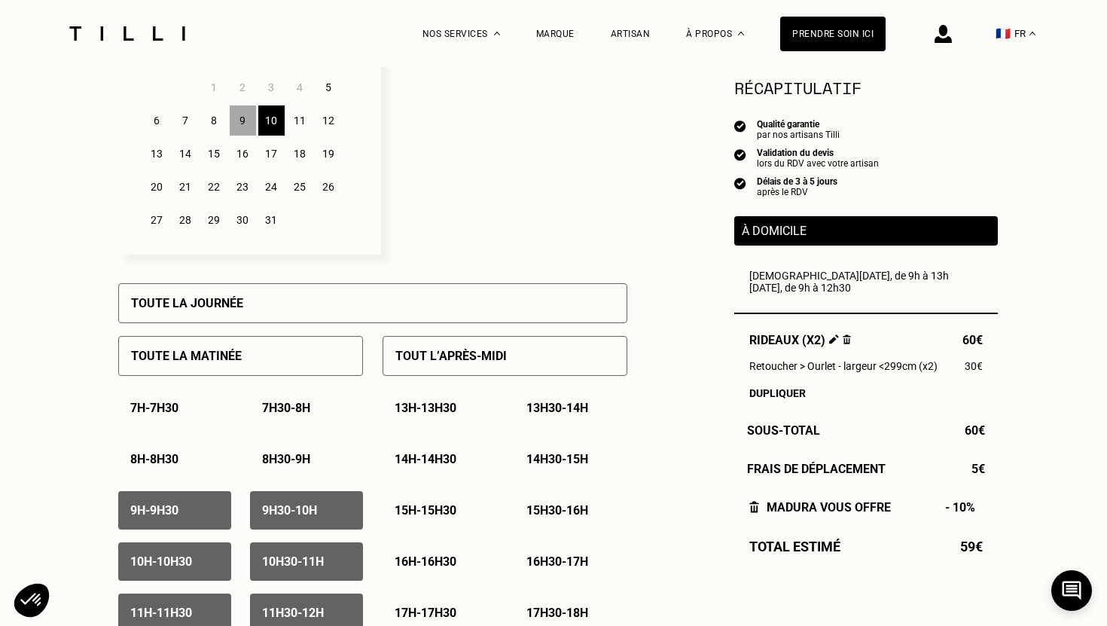
scroll to position [485, 0]
click at [212, 123] on div "8" at bounding box center [214, 120] width 26 height 30
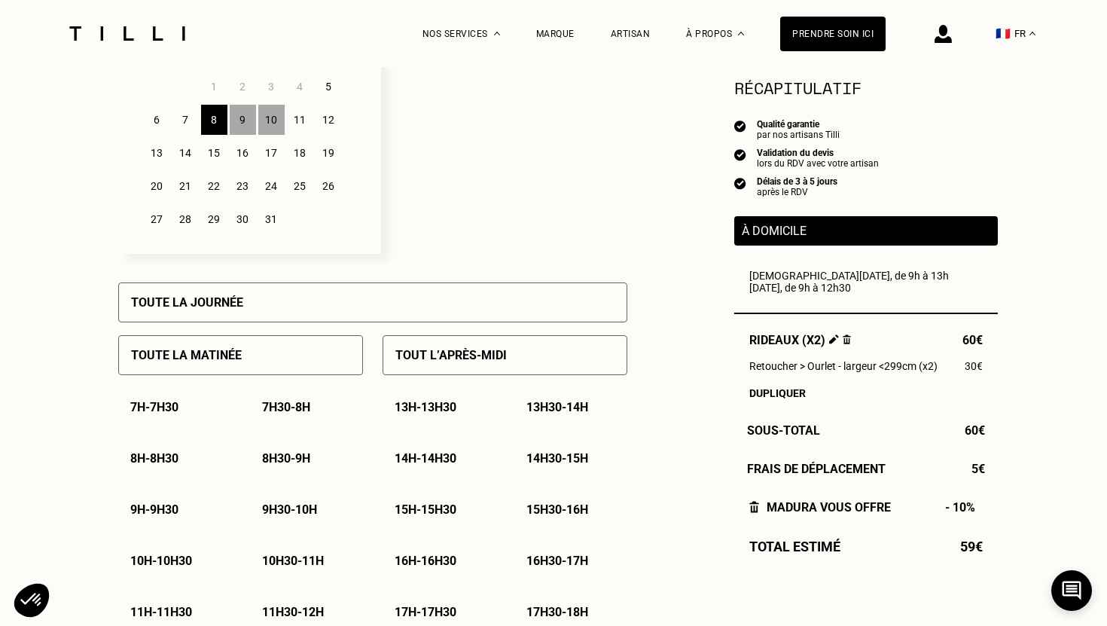
click at [273, 124] on div "10" at bounding box center [271, 120] width 26 height 30
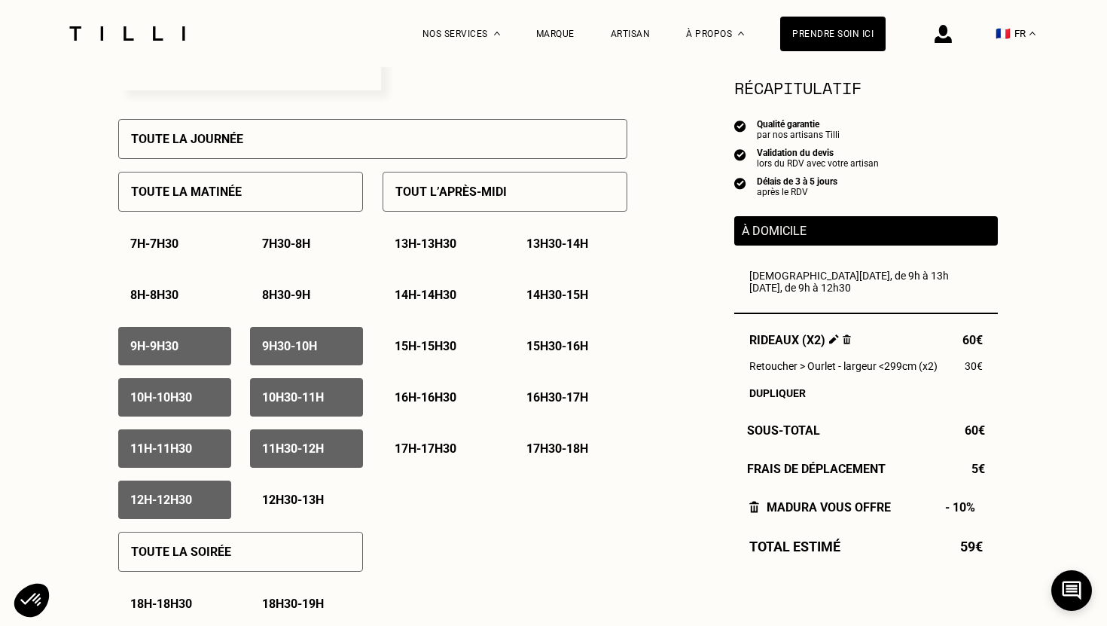
scroll to position [650, 0]
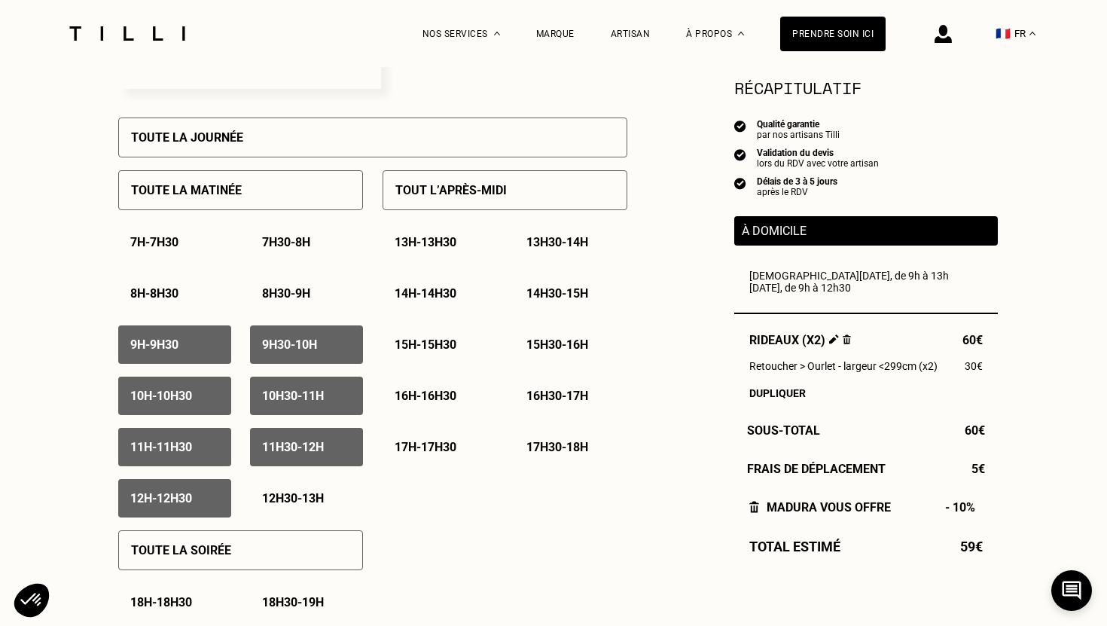
click at [454, 298] on p "14h - 14h30" at bounding box center [426, 293] width 62 height 14
click at [539, 288] on p "14h30 - 15h" at bounding box center [558, 293] width 62 height 14
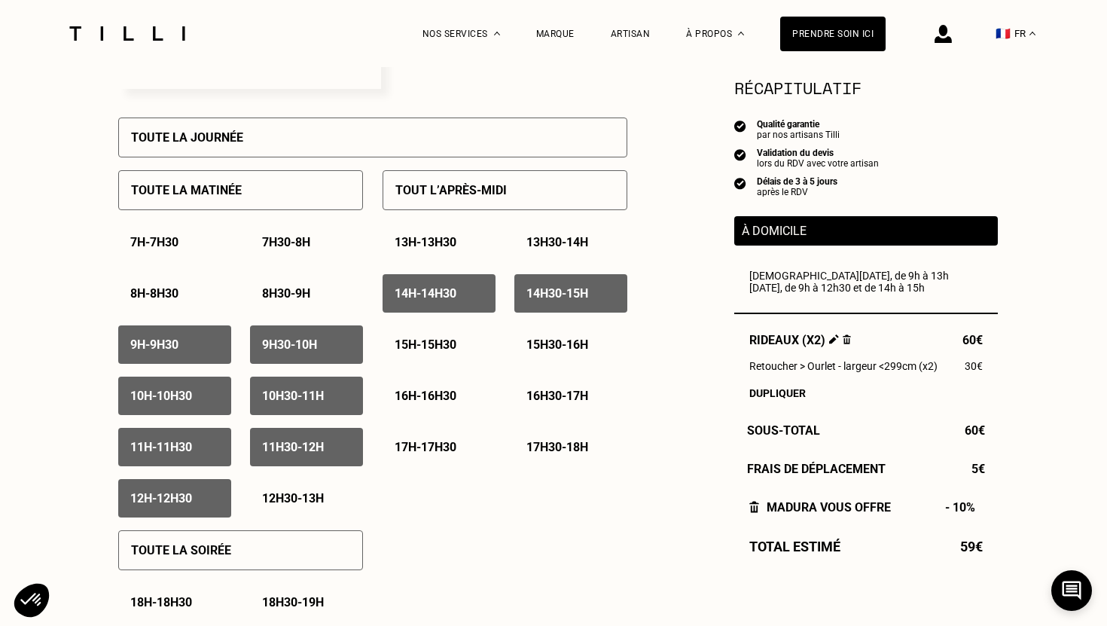
click at [432, 347] on p "15h - 15h30" at bounding box center [426, 345] width 62 height 14
click at [548, 339] on p "15h30 - 16h" at bounding box center [558, 345] width 62 height 14
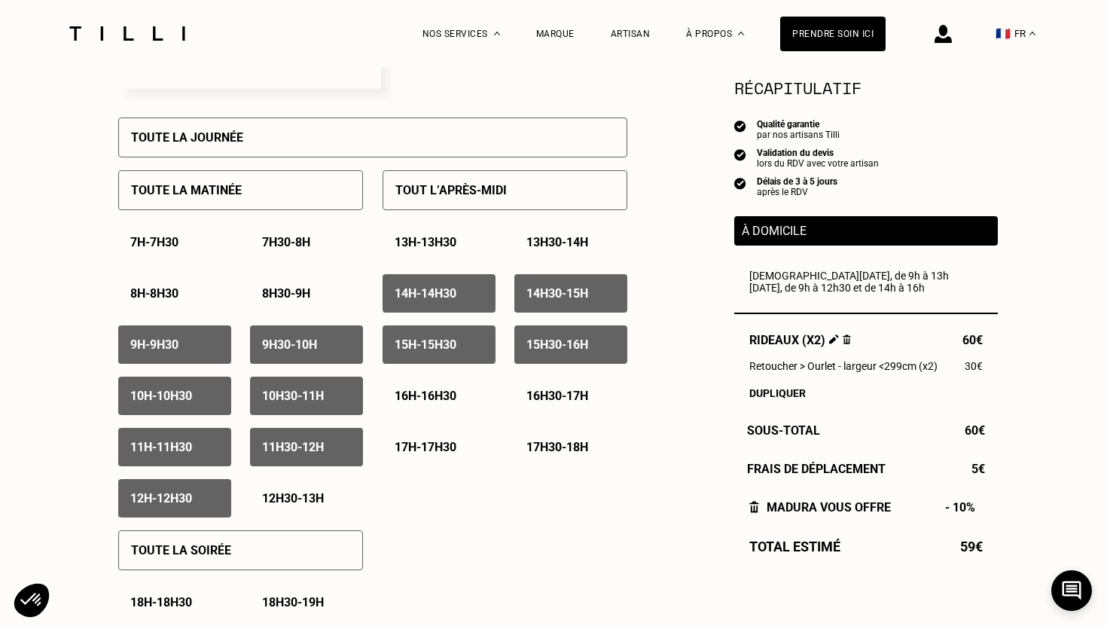
click at [548, 339] on p "15h30 - 16h" at bounding box center [558, 345] width 62 height 14
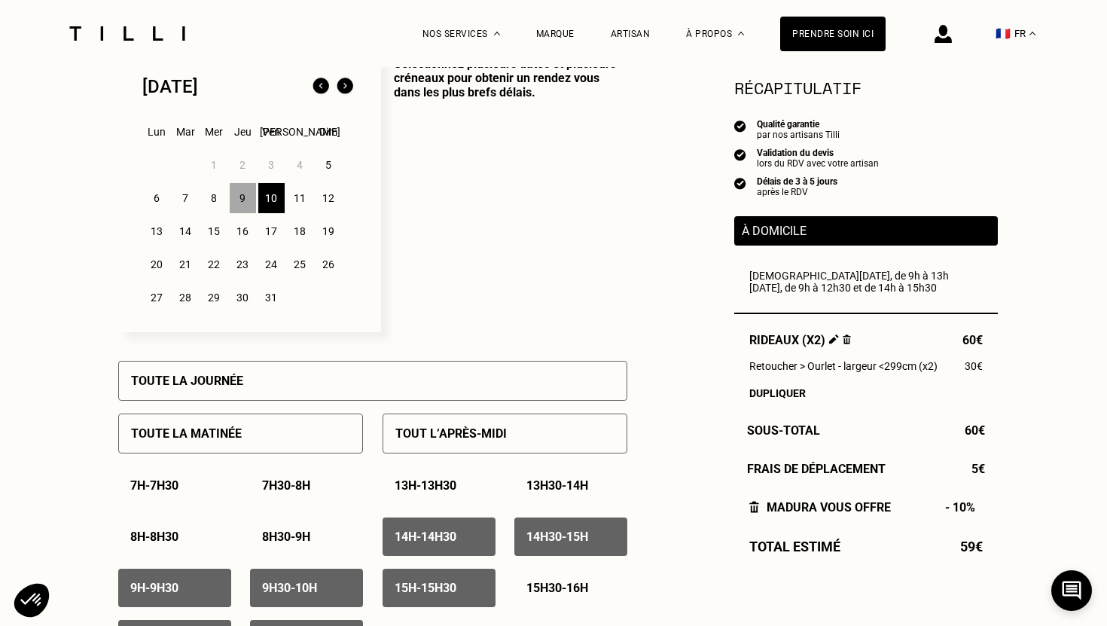
scroll to position [405, 0]
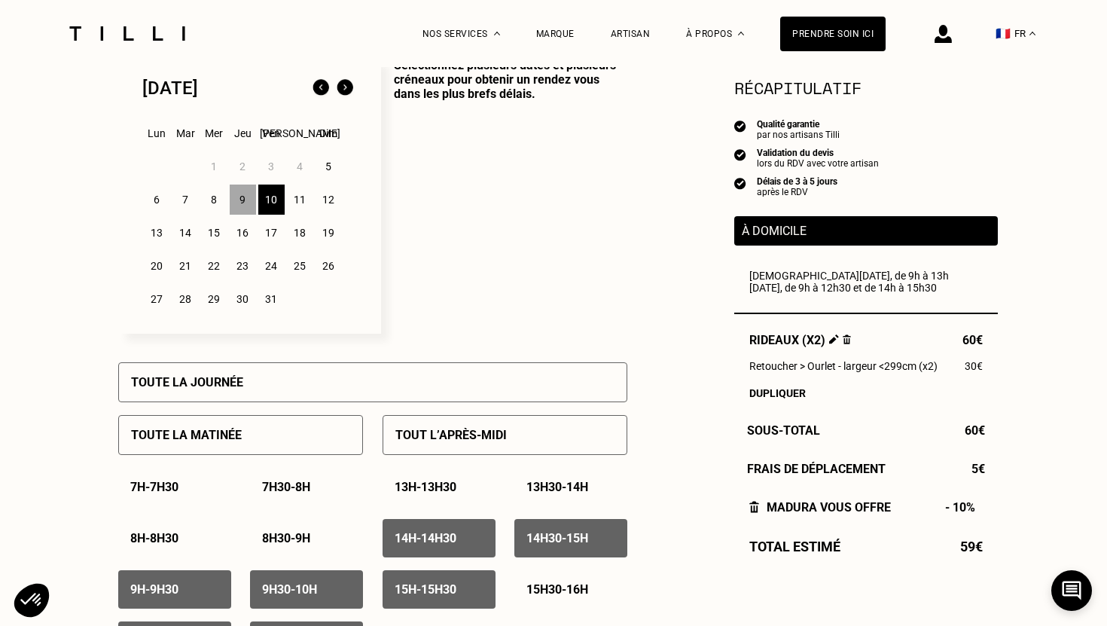
click at [218, 205] on div "8" at bounding box center [214, 200] width 26 height 30
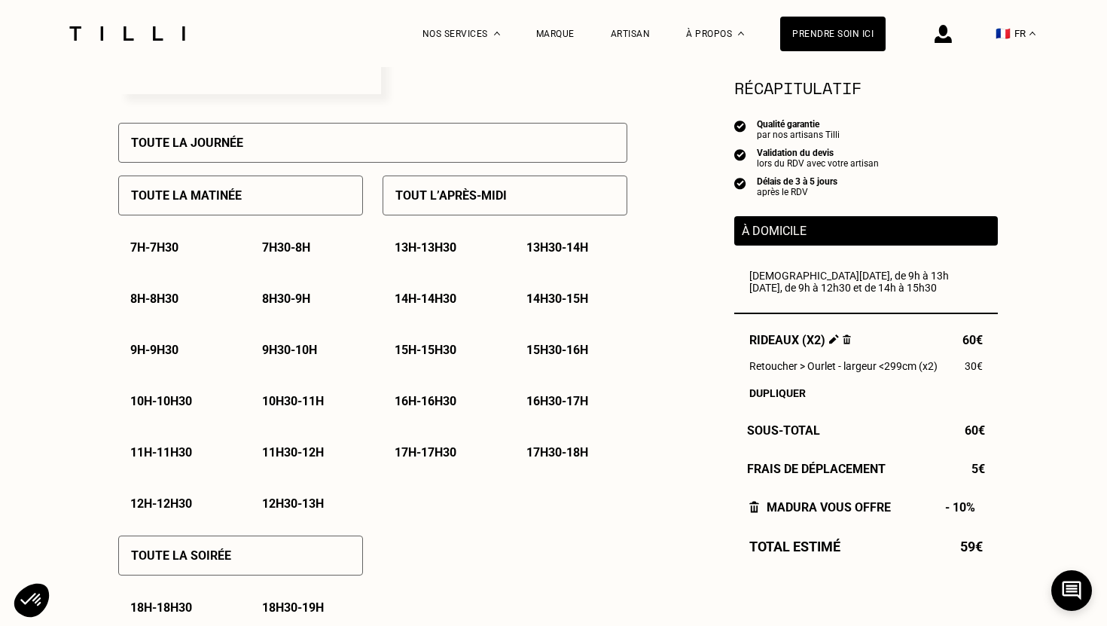
scroll to position [646, 0]
click at [170, 349] on p "9h - 9h30" at bounding box center [154, 349] width 48 height 14
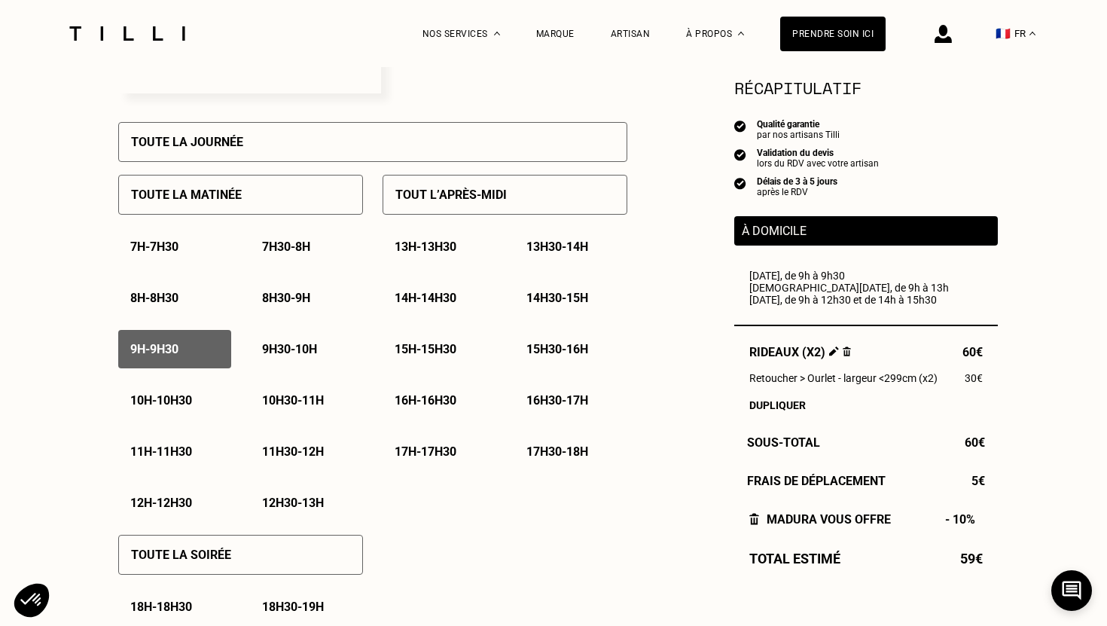
click at [287, 355] on p "9h30 - 10h" at bounding box center [289, 349] width 55 height 14
click at [168, 404] on p "10h - 10h30" at bounding box center [161, 400] width 62 height 14
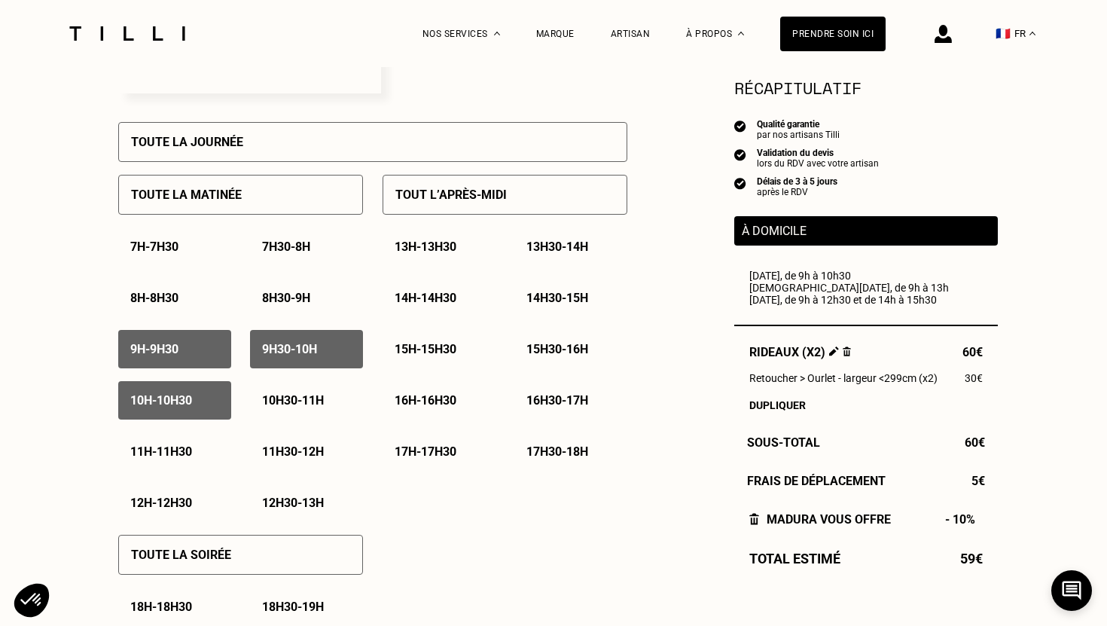
click at [276, 404] on p "10h30 - 11h" at bounding box center [293, 400] width 62 height 14
click at [167, 454] on p "11h - 11h30" at bounding box center [161, 451] width 62 height 14
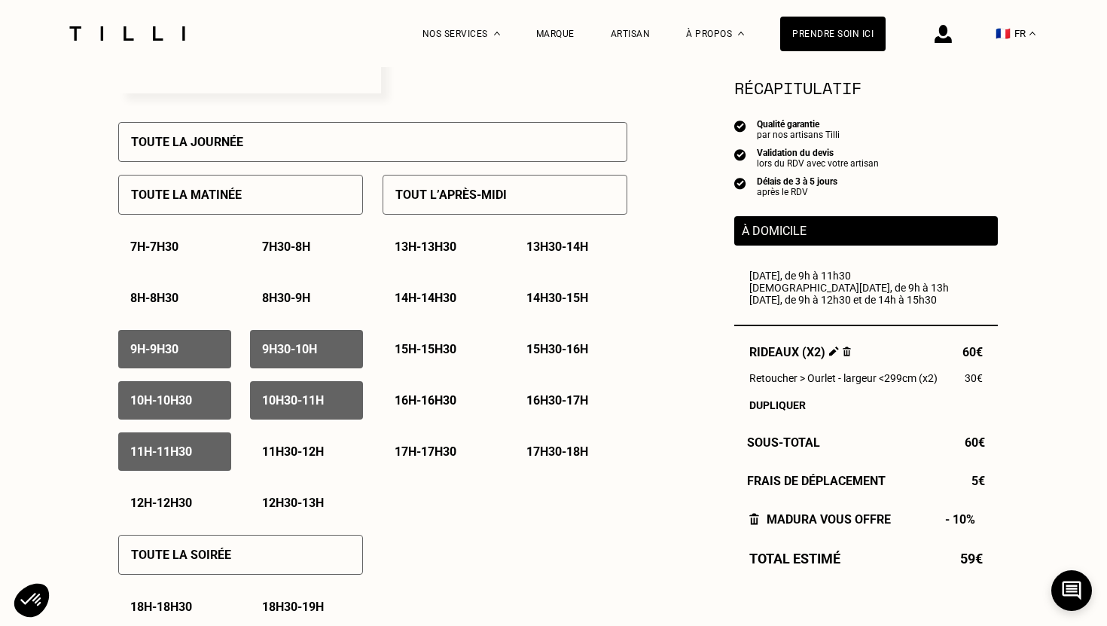
click at [289, 454] on p "11h30 - 12h" at bounding box center [293, 451] width 62 height 14
click at [444, 304] on p "14h - 14h30" at bounding box center [426, 298] width 62 height 14
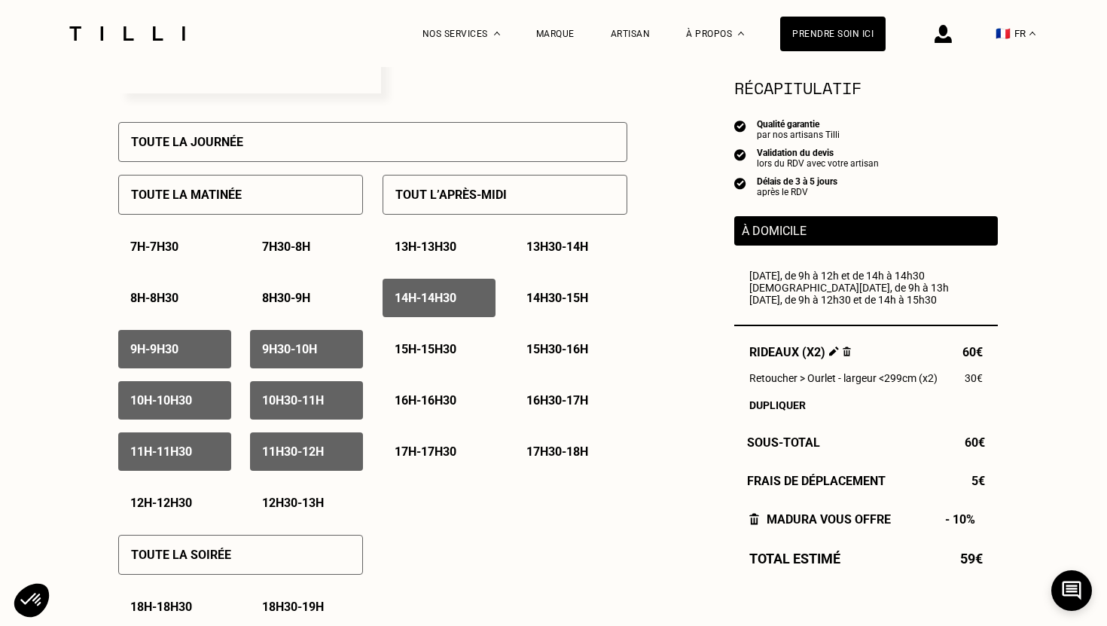
click at [550, 304] on p "14h30 - 15h" at bounding box center [558, 298] width 62 height 14
click at [443, 350] on p "15h - 15h30" at bounding box center [426, 349] width 62 height 14
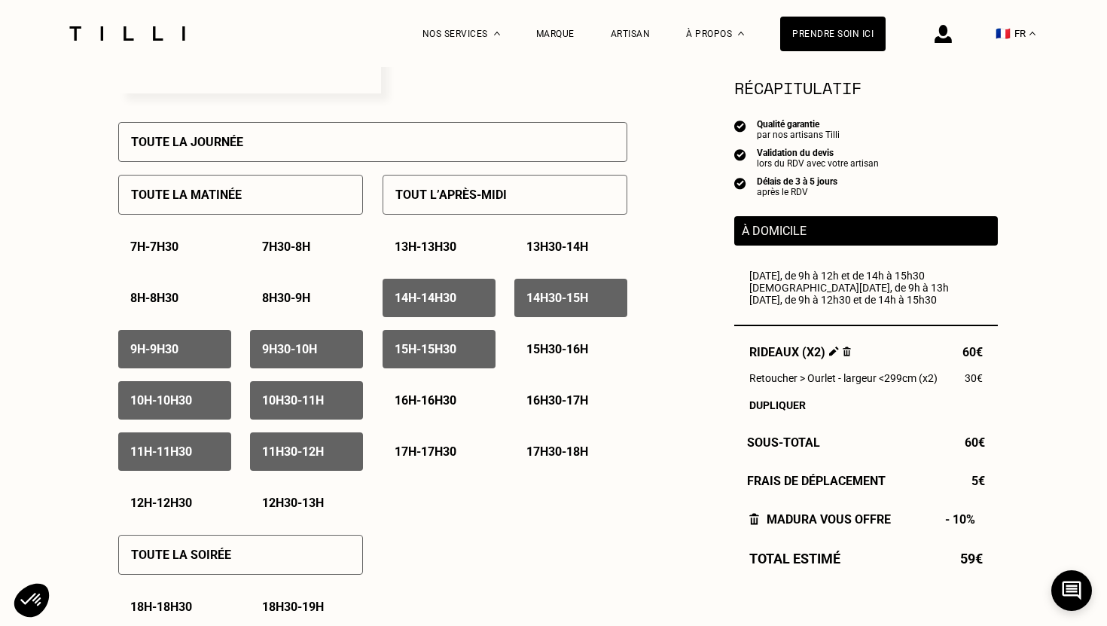
click at [548, 349] on p "15h30 - 16h" at bounding box center [558, 349] width 62 height 14
click at [443, 405] on p "16h - 16h30" at bounding box center [426, 400] width 62 height 14
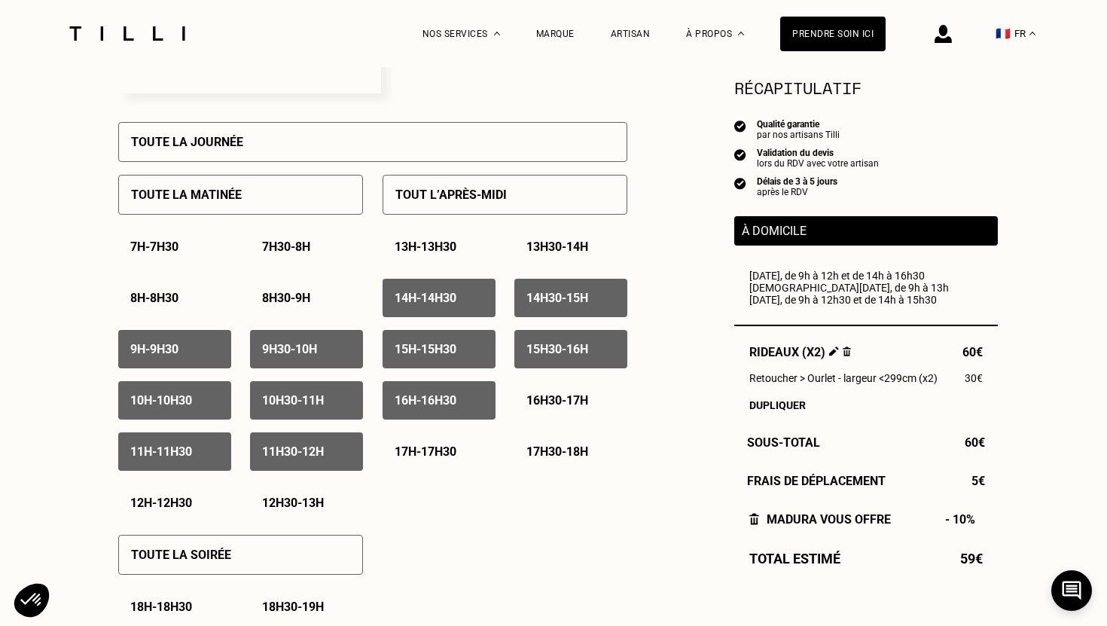
click at [571, 395] on p "16h30 - 17h" at bounding box center [558, 400] width 62 height 14
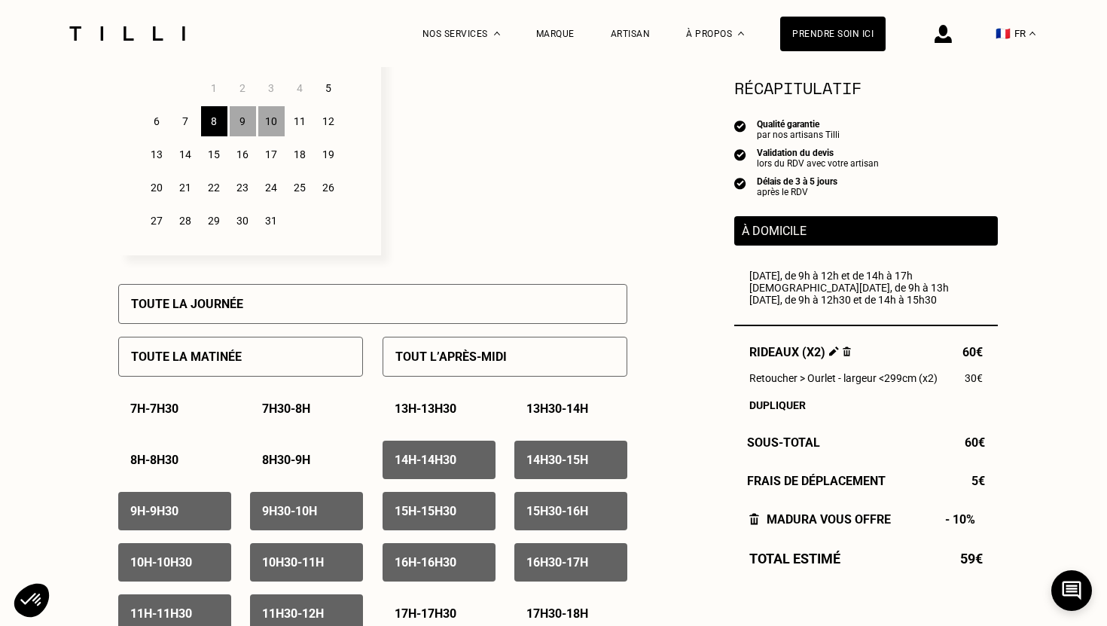
scroll to position [417, 0]
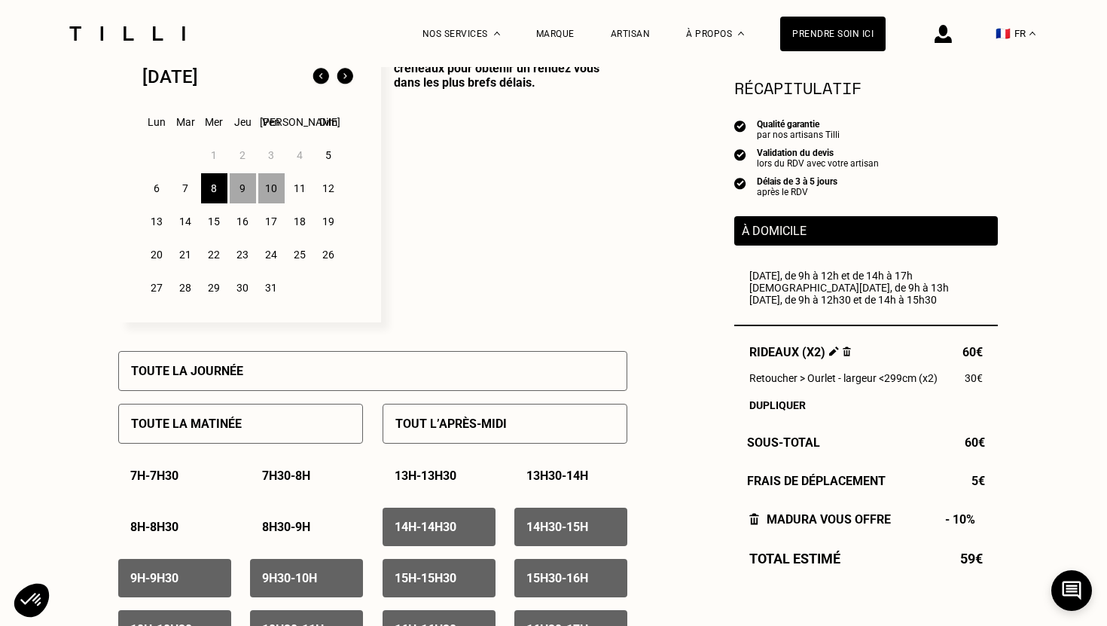
click at [186, 188] on div "7" at bounding box center [186, 188] width 26 height 30
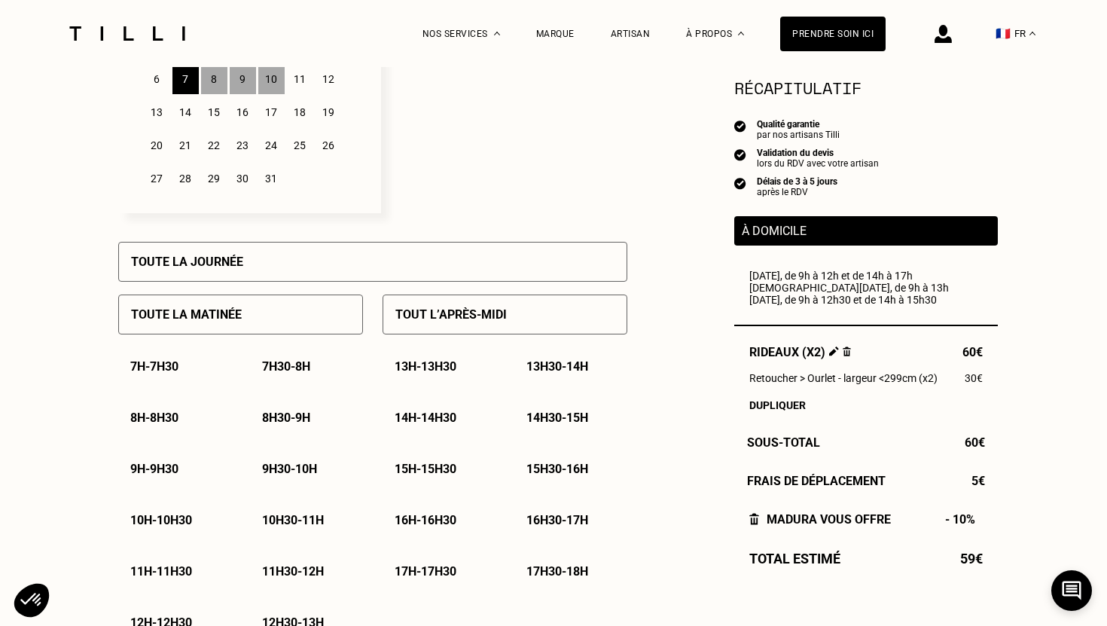
scroll to position [614, 0]
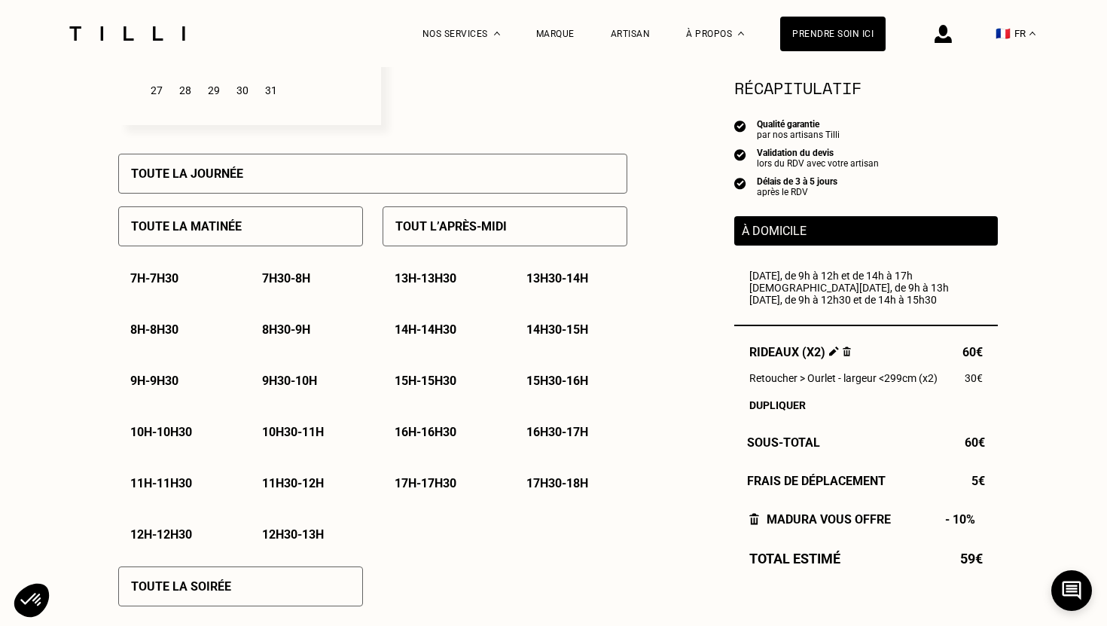
click at [191, 531] on p "12h - 12h30" at bounding box center [161, 534] width 62 height 14
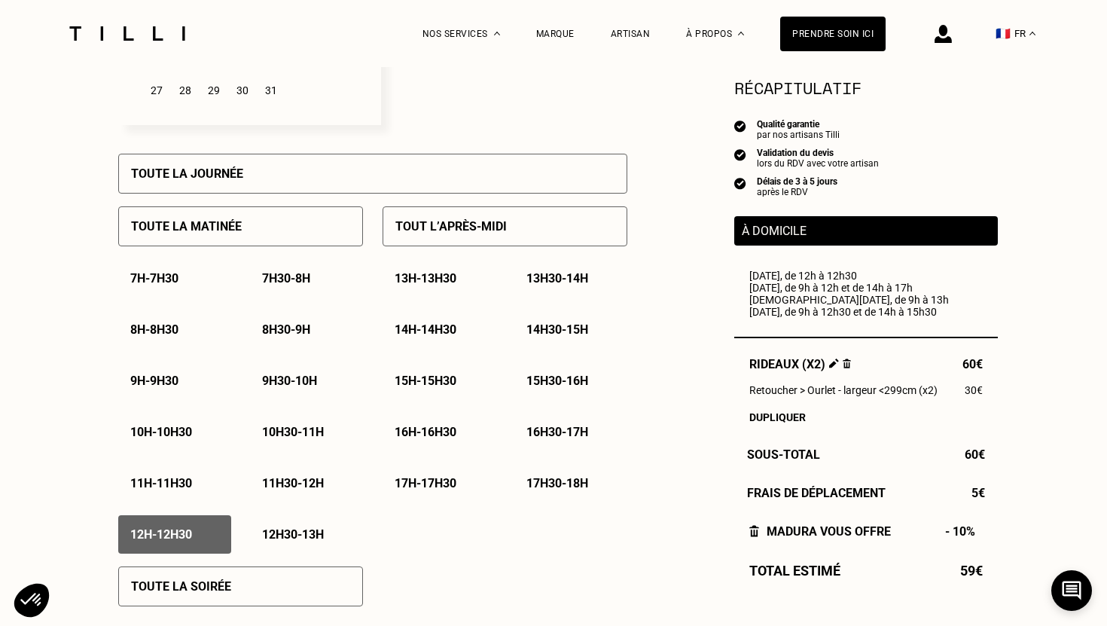
click at [301, 530] on p "12h30 - 13h" at bounding box center [293, 534] width 62 height 14
click at [438, 275] on p "13h - 13h30" at bounding box center [426, 278] width 62 height 14
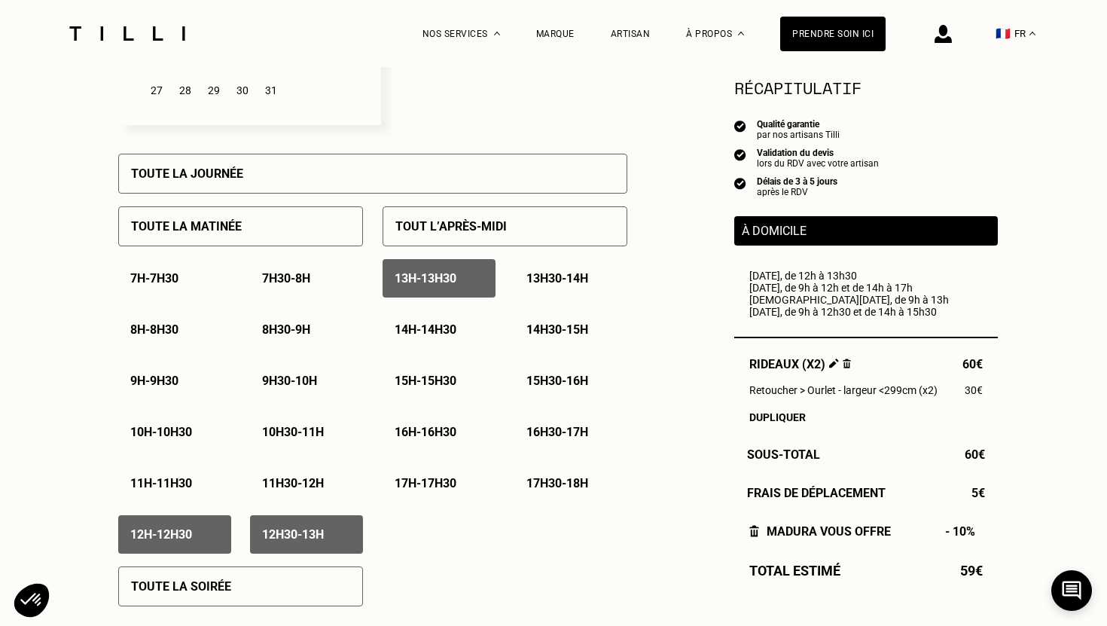
click at [534, 281] on p "13h30 - 14h" at bounding box center [558, 278] width 62 height 14
click at [435, 331] on p "14h - 14h30" at bounding box center [426, 329] width 62 height 14
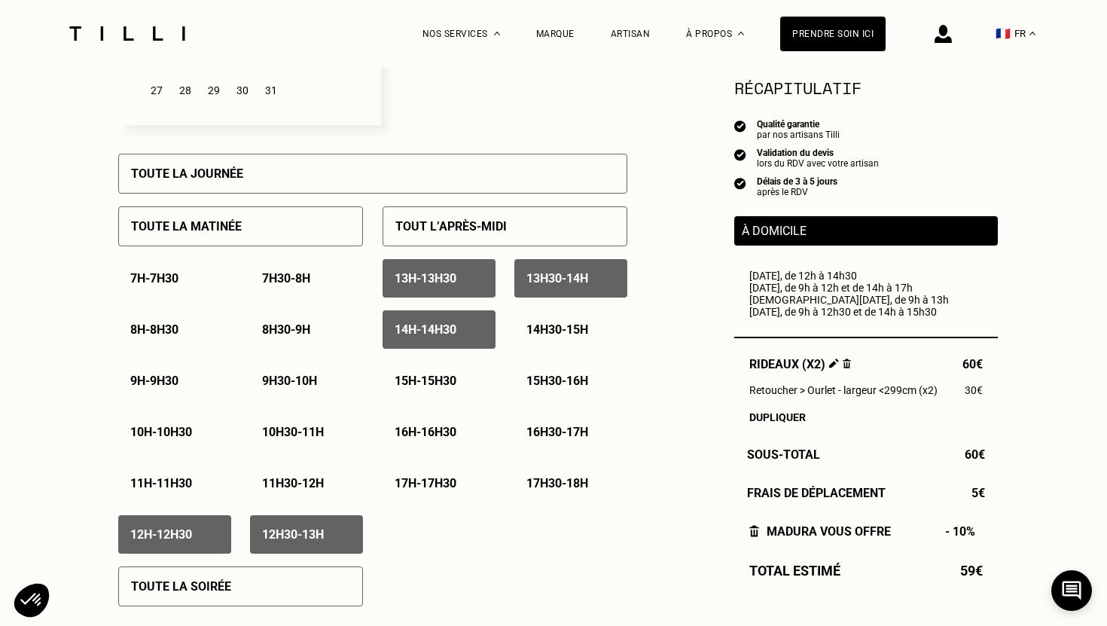
click at [555, 331] on p "14h30 - 15h" at bounding box center [558, 329] width 62 height 14
click at [451, 377] on p "15h - 15h30" at bounding box center [426, 381] width 62 height 14
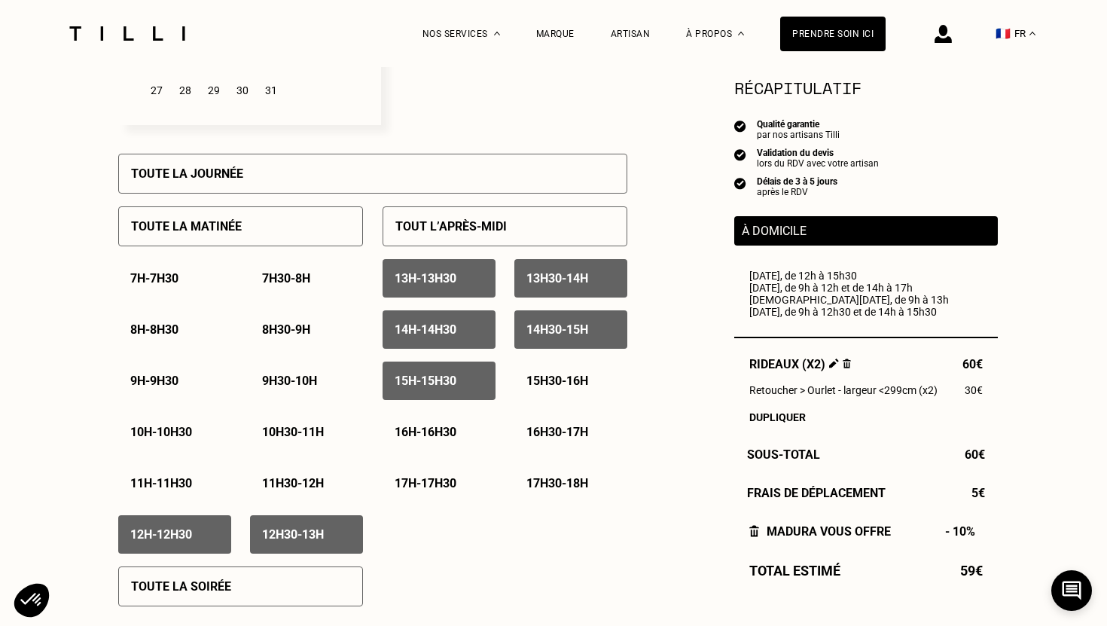
click at [542, 377] on p "15h30 - 16h" at bounding box center [558, 381] width 62 height 14
click at [428, 422] on div "16h - 16h30" at bounding box center [439, 432] width 113 height 38
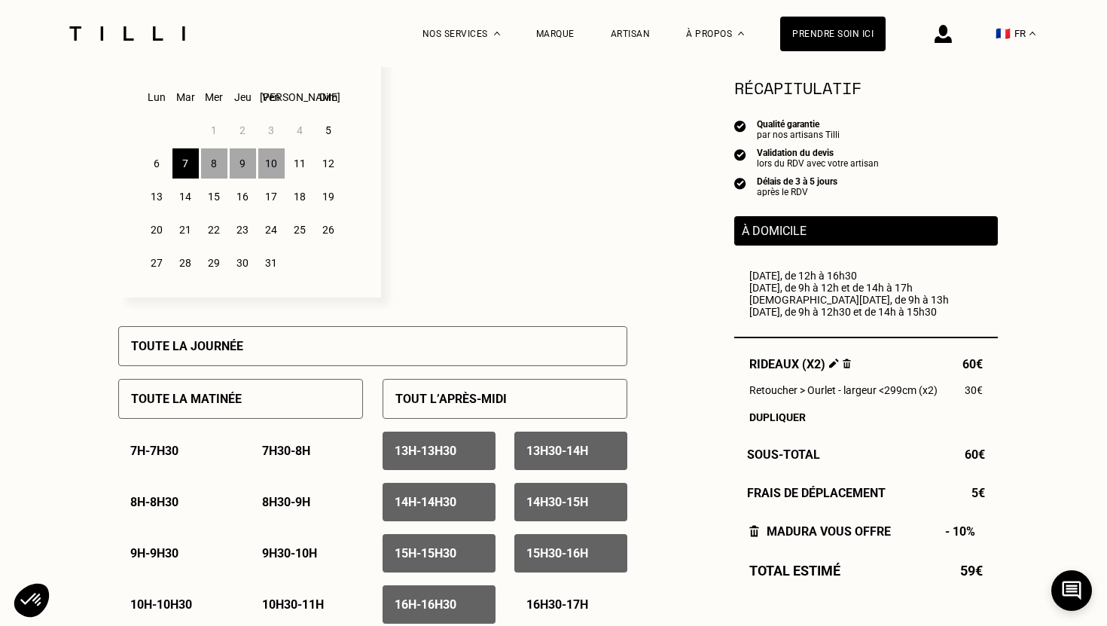
scroll to position [440, 0]
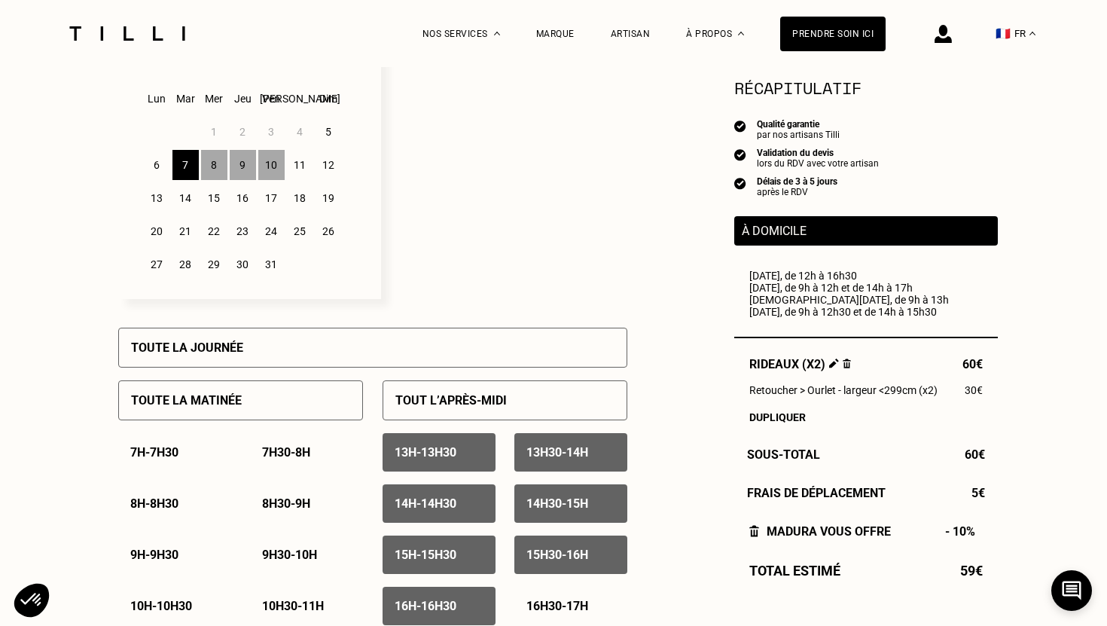
click at [271, 169] on div "10" at bounding box center [271, 165] width 26 height 30
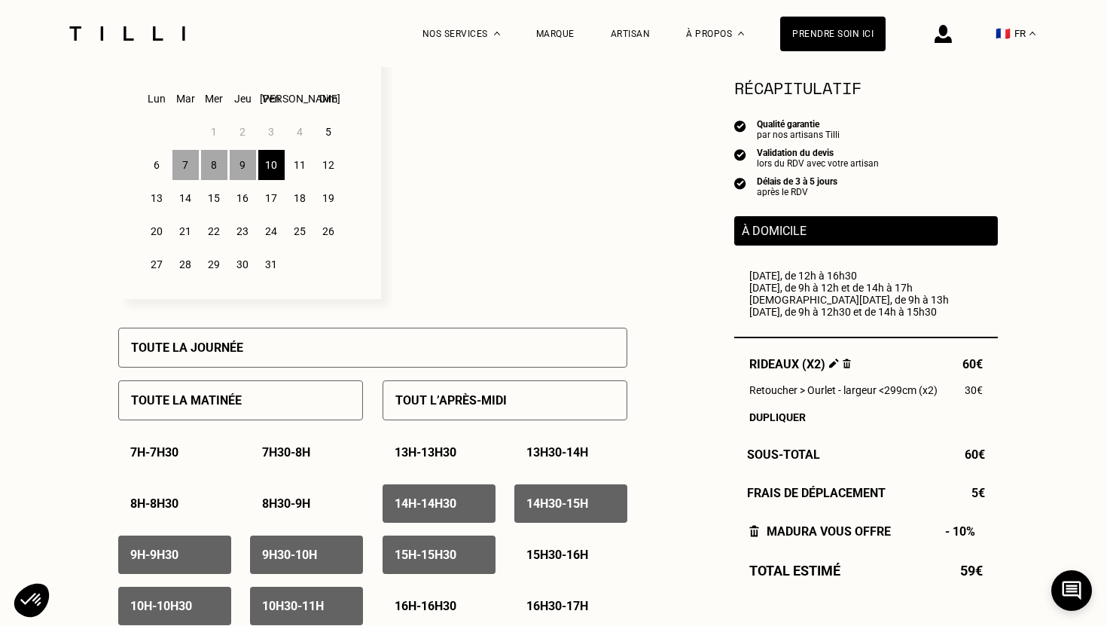
scroll to position [583, 0]
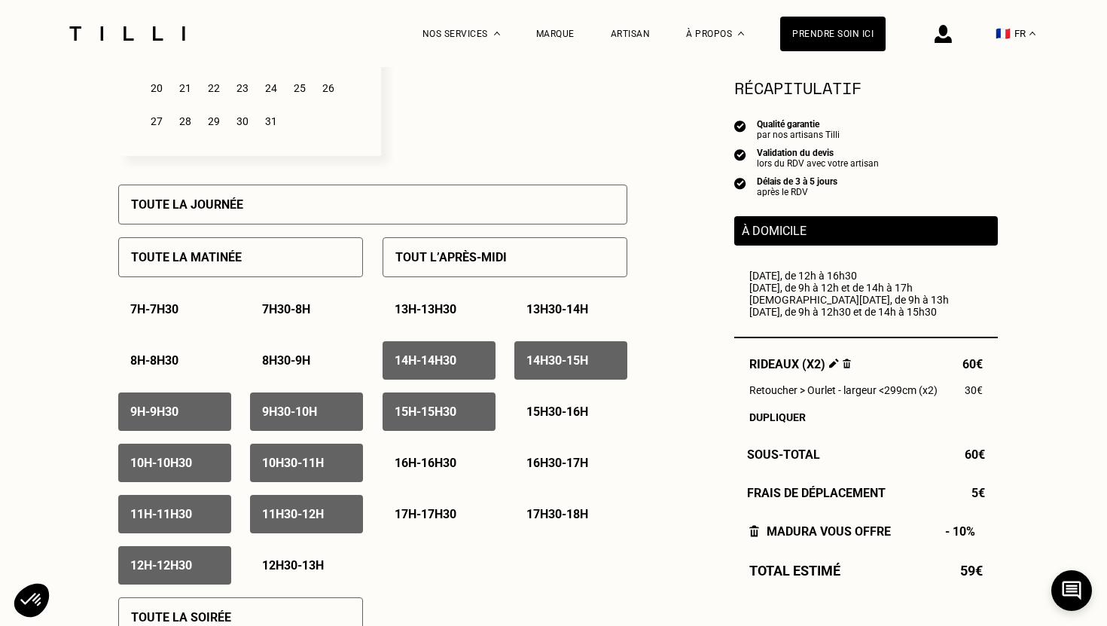
click at [457, 358] on p "14h - 14h30" at bounding box center [426, 360] width 62 height 14
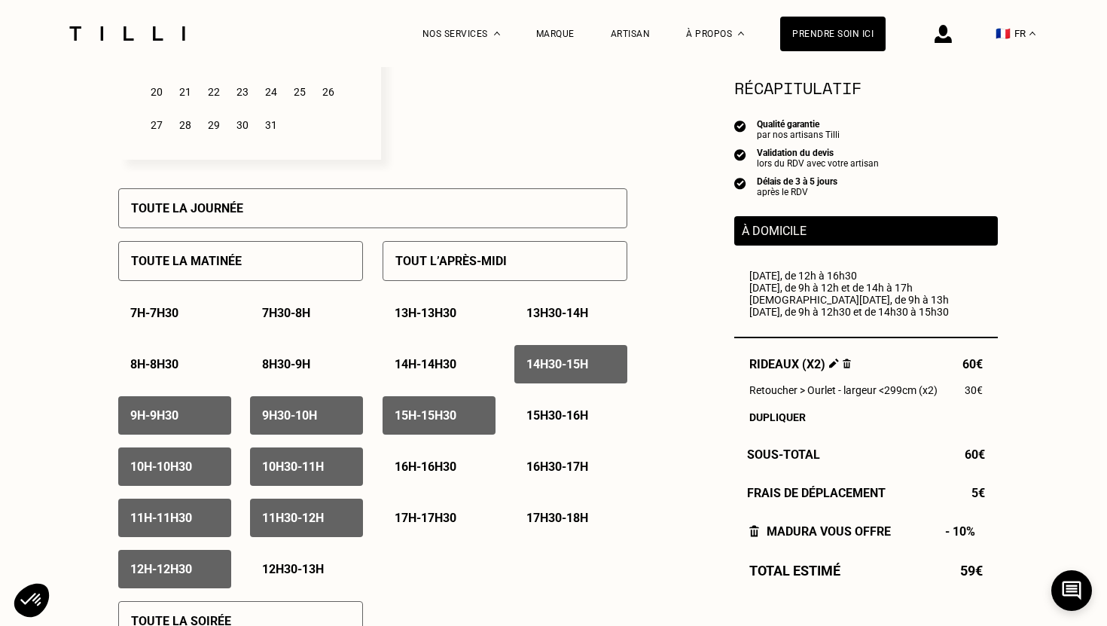
scroll to position [604, 0]
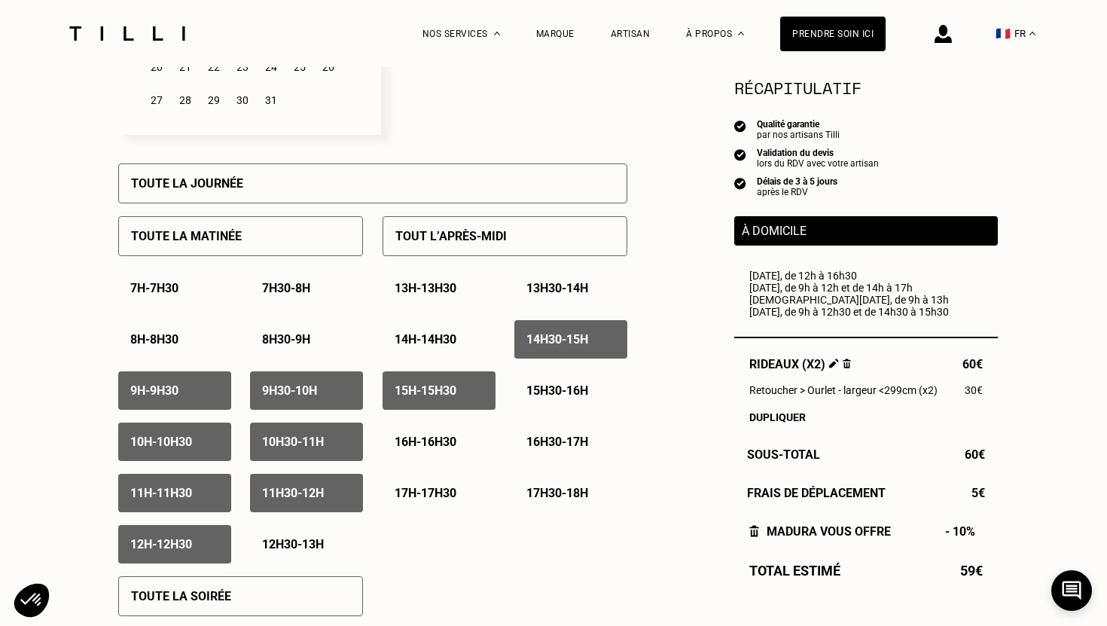
click at [217, 545] on div "12h - 12h30" at bounding box center [174, 544] width 113 height 38
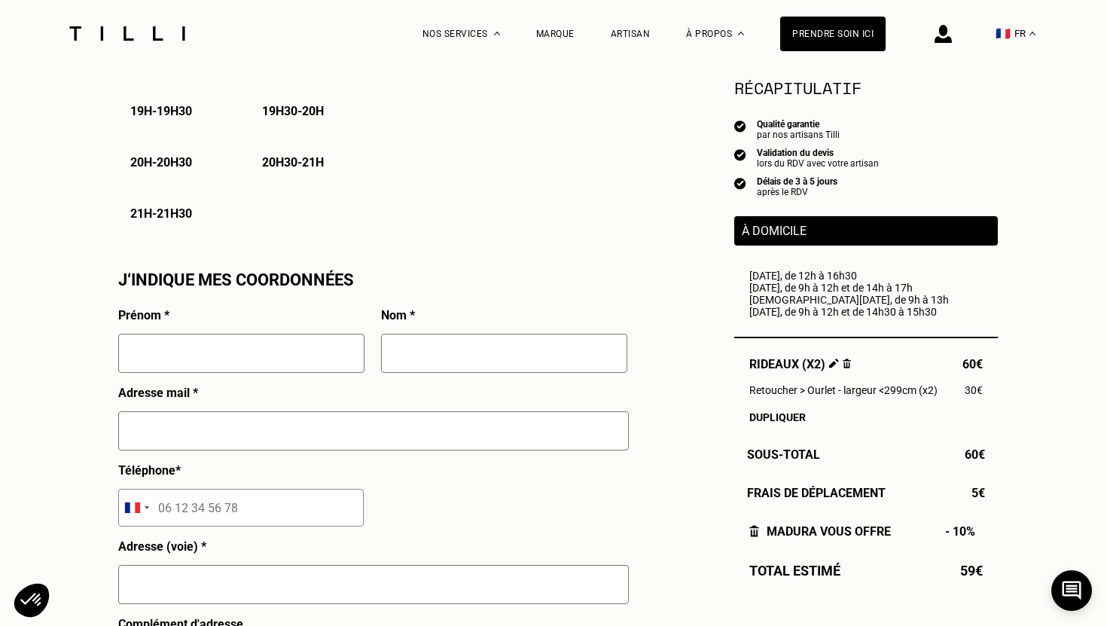
scroll to position [1299, 0]
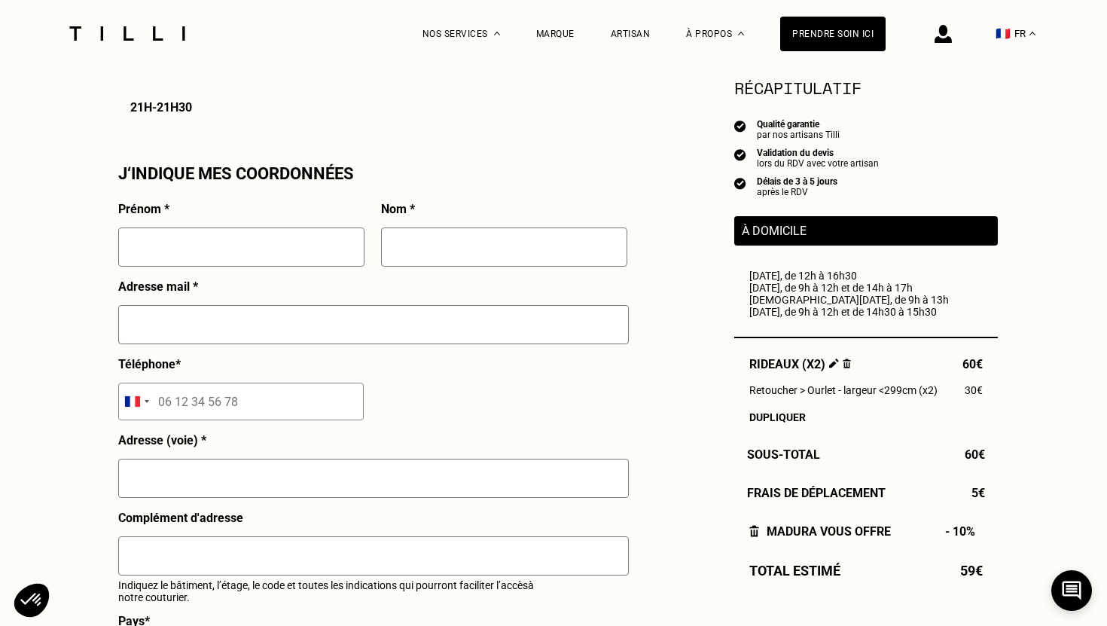
click at [247, 241] on input "text" at bounding box center [241, 247] width 246 height 39
type input "[PERSON_NAME]"
type input "Honnart"
type input "[EMAIL_ADDRESS][DOMAIN_NAME]"
type input "06 37 80 90 61"
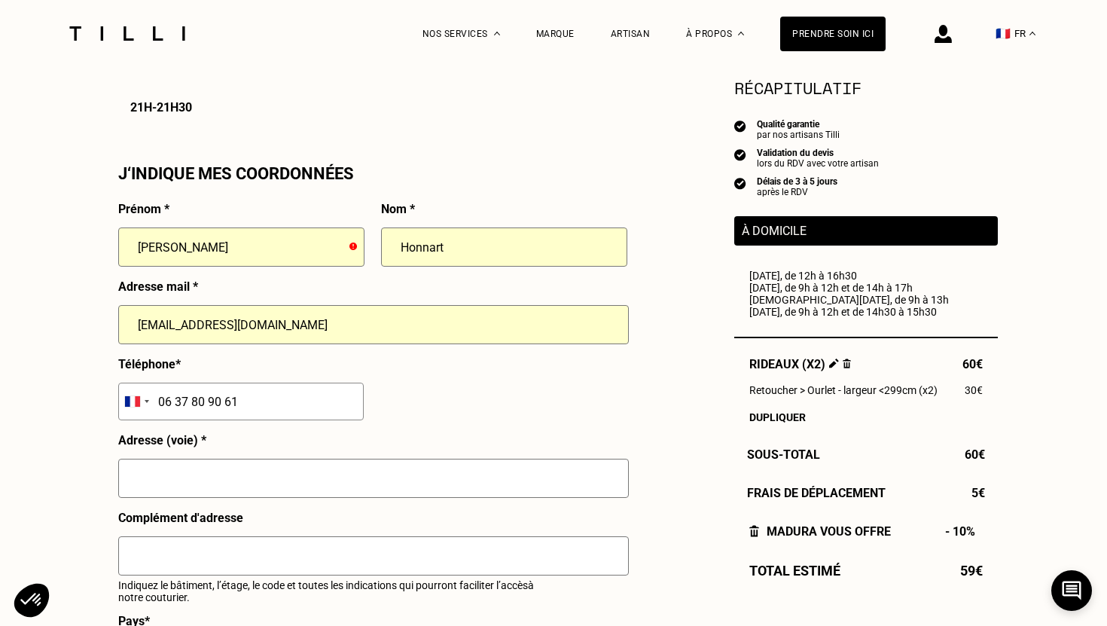
type input "[GEOGRAPHIC_DATA]"
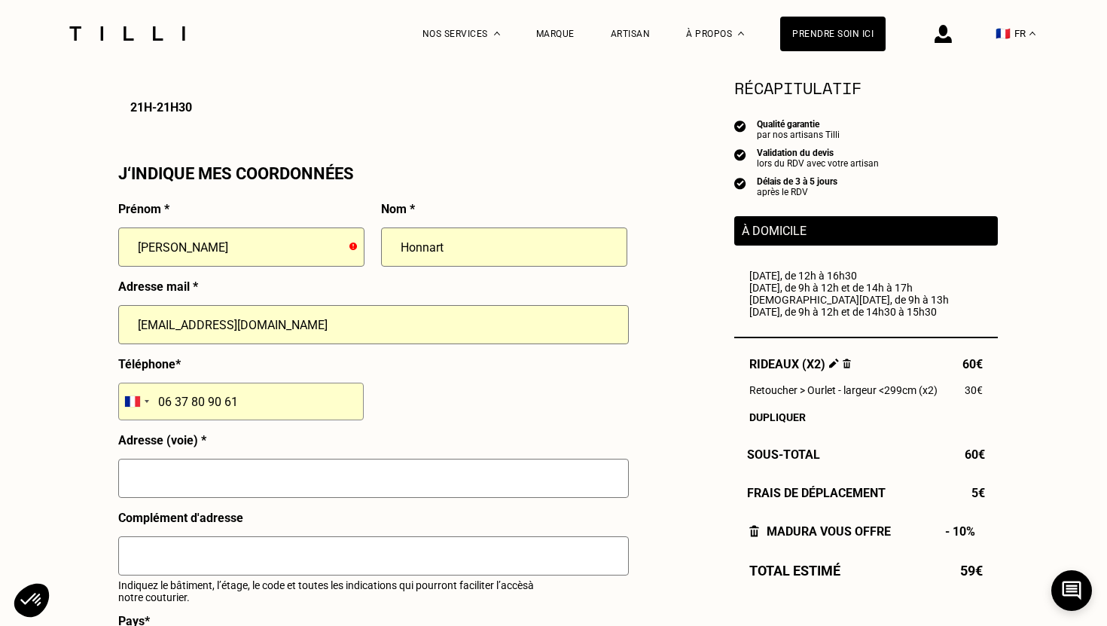
scroll to position [1349, 0]
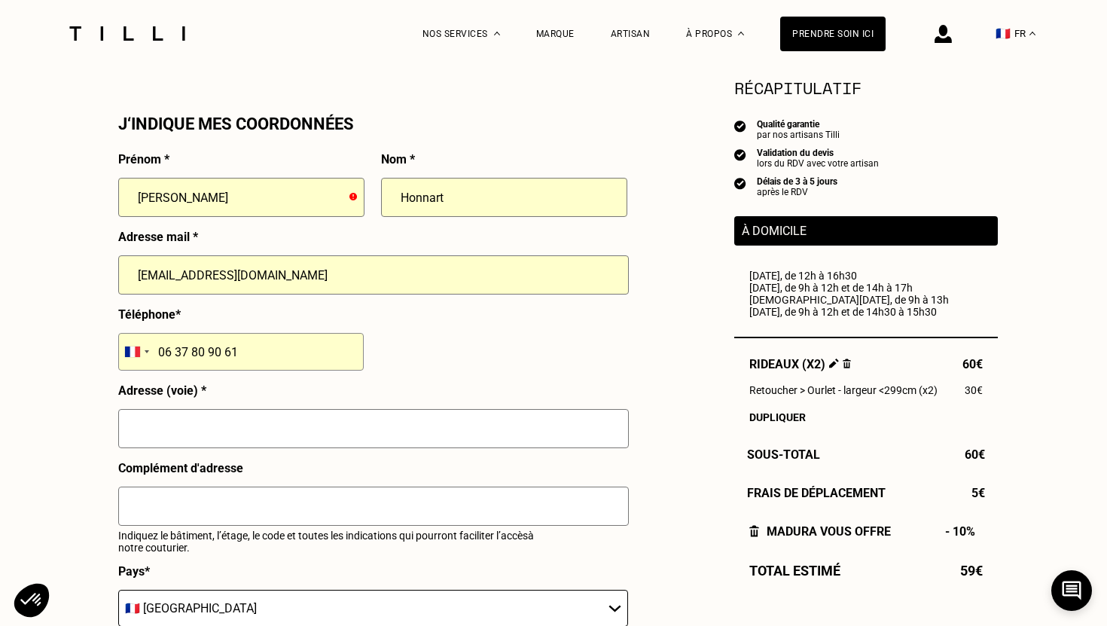
click at [265, 425] on input "text" at bounding box center [373, 428] width 511 height 39
click at [270, 423] on input "text" at bounding box center [373, 428] width 511 height 39
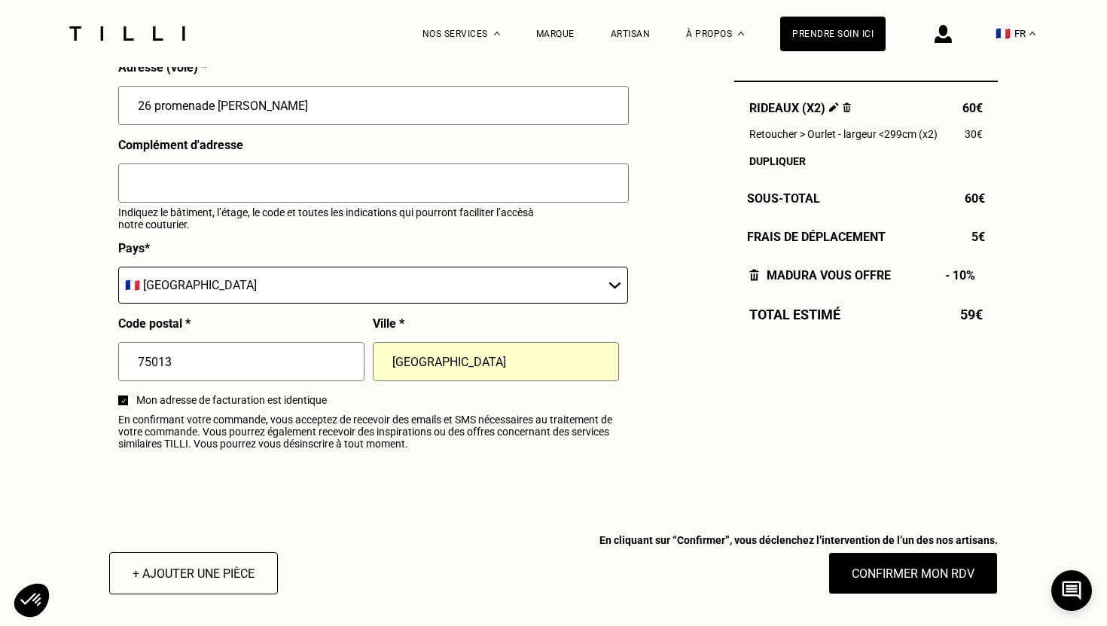
scroll to position [1685, 0]
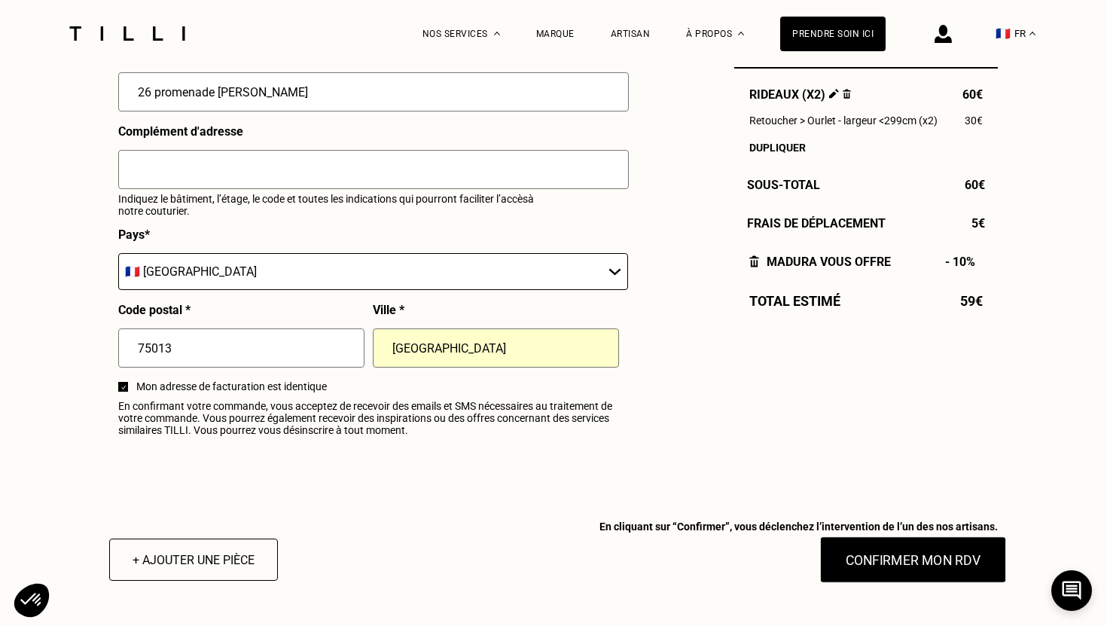
type input "26 promenade [PERSON_NAME]"
click at [854, 564] on button "Confirmer mon RDV" at bounding box center [913, 559] width 187 height 47
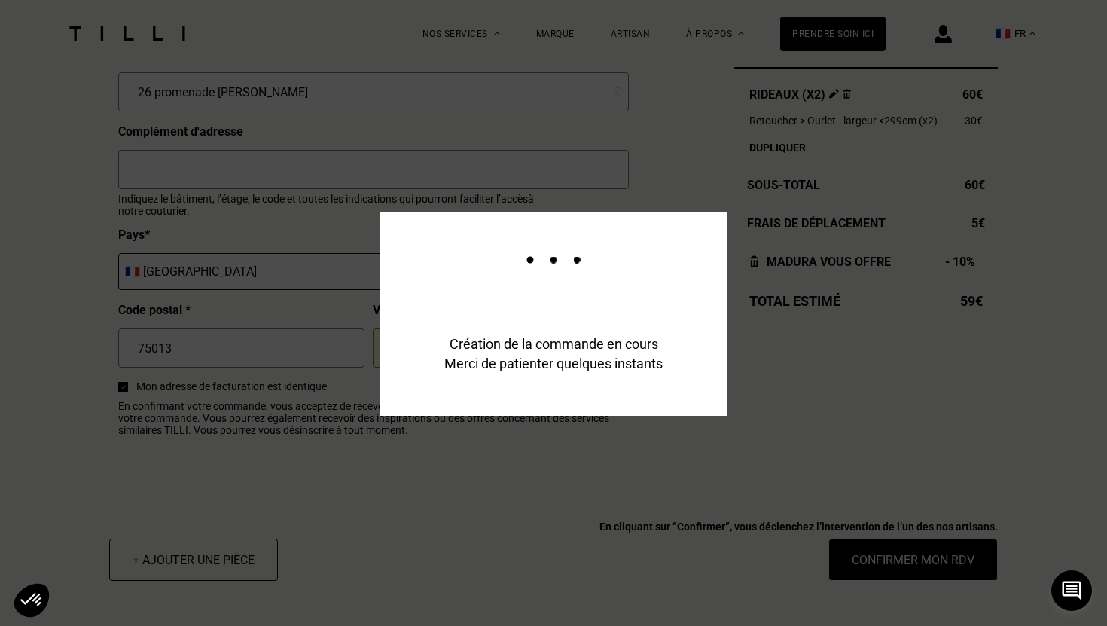
scroll to position [1721, 0]
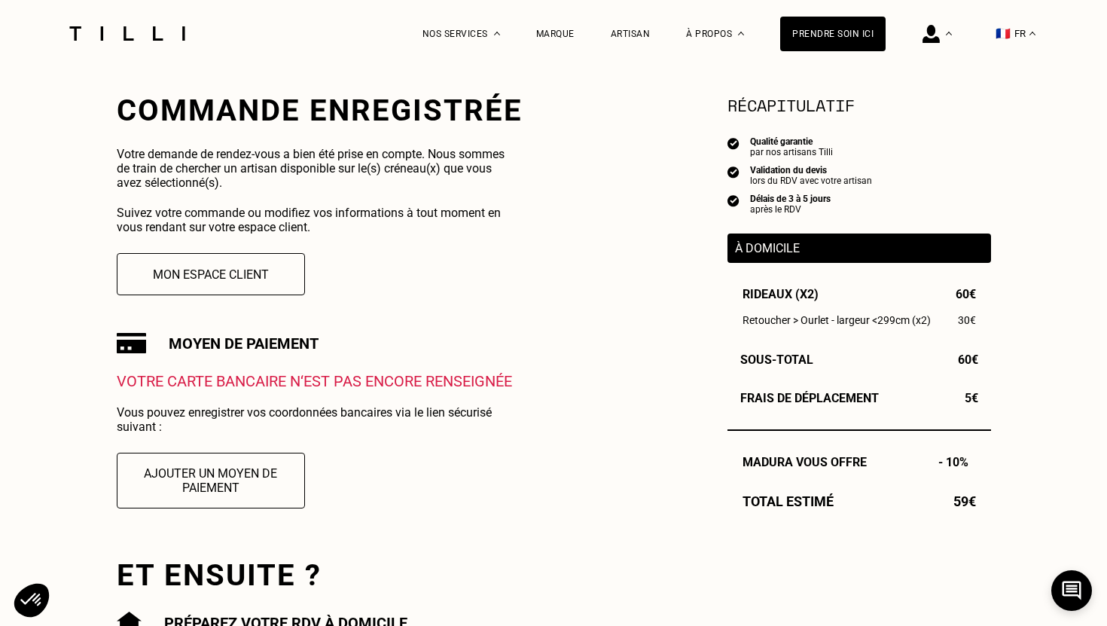
scroll to position [273, 0]
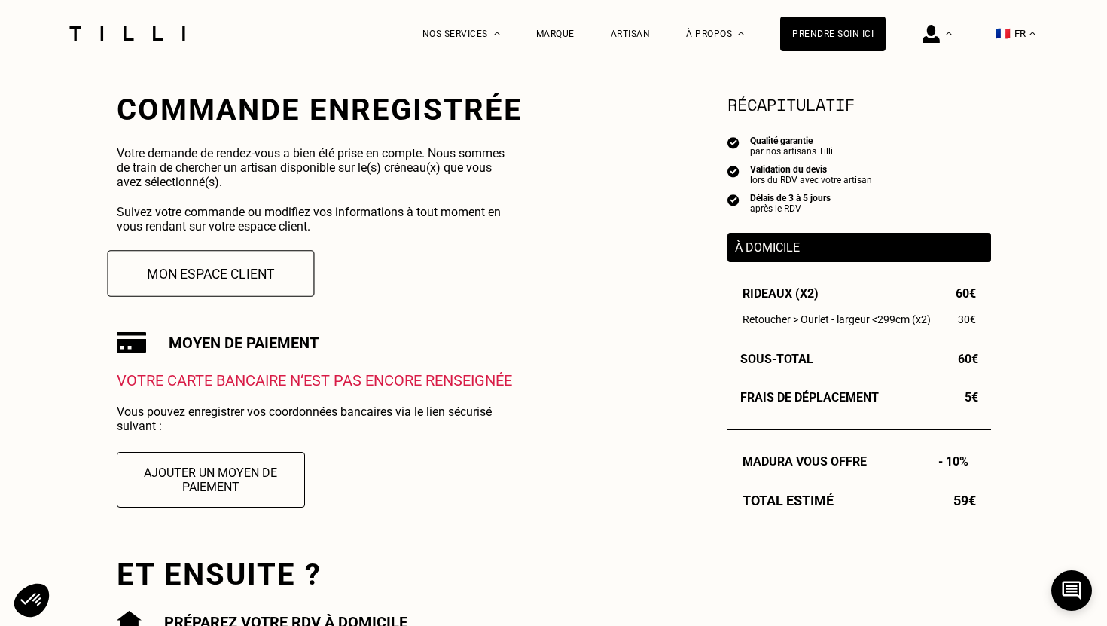
click at [253, 274] on button "Mon espace client" at bounding box center [210, 273] width 207 height 47
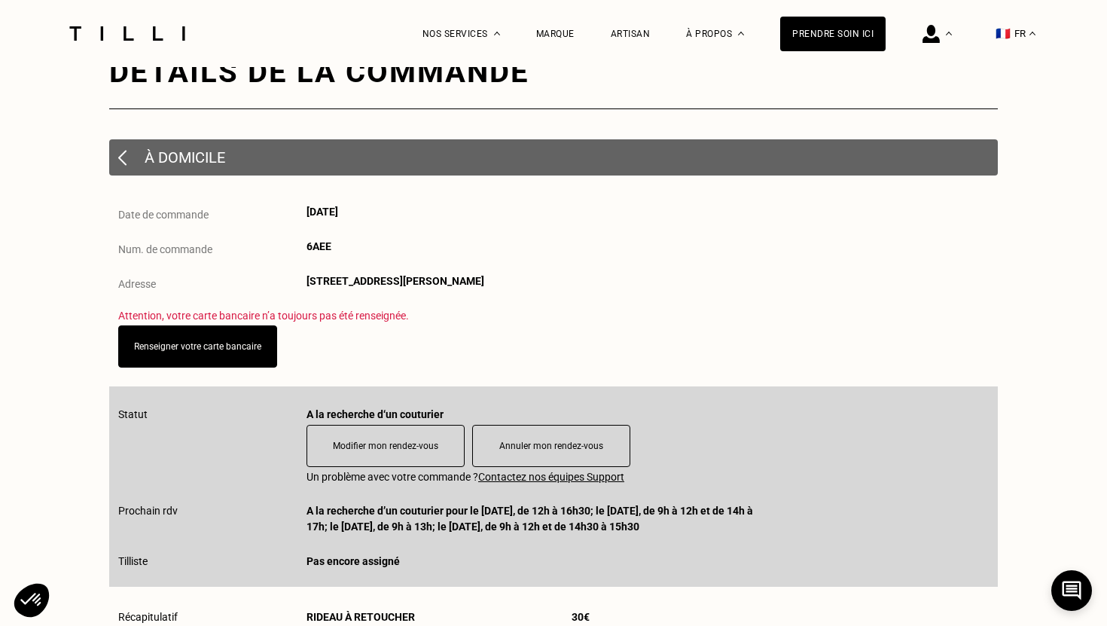
scroll to position [87, 0]
click at [234, 353] on link "Renseigner votre carte bancaire" at bounding box center [198, 346] width 140 height 11
